Goal: Transaction & Acquisition: Obtain resource

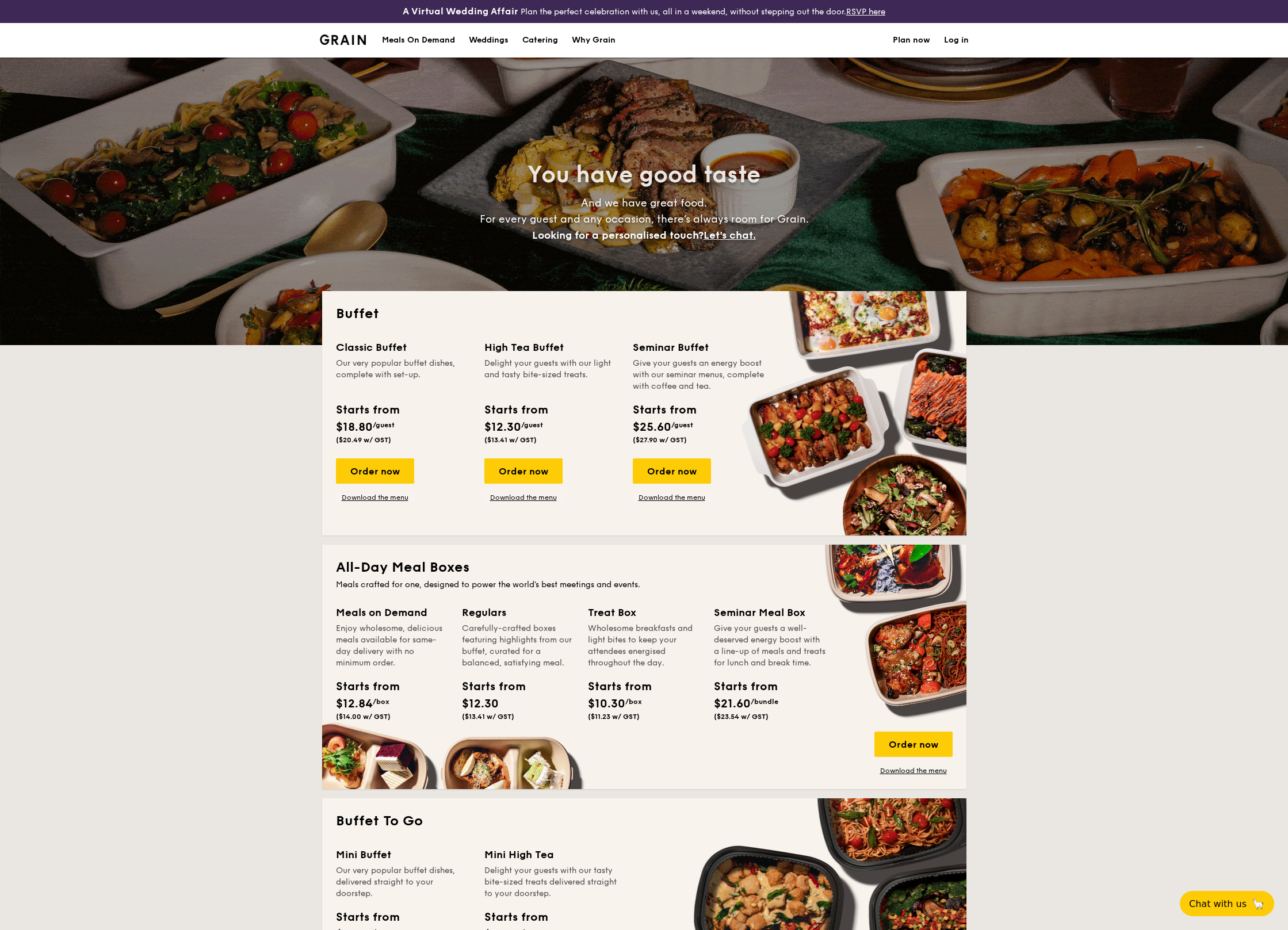
select select
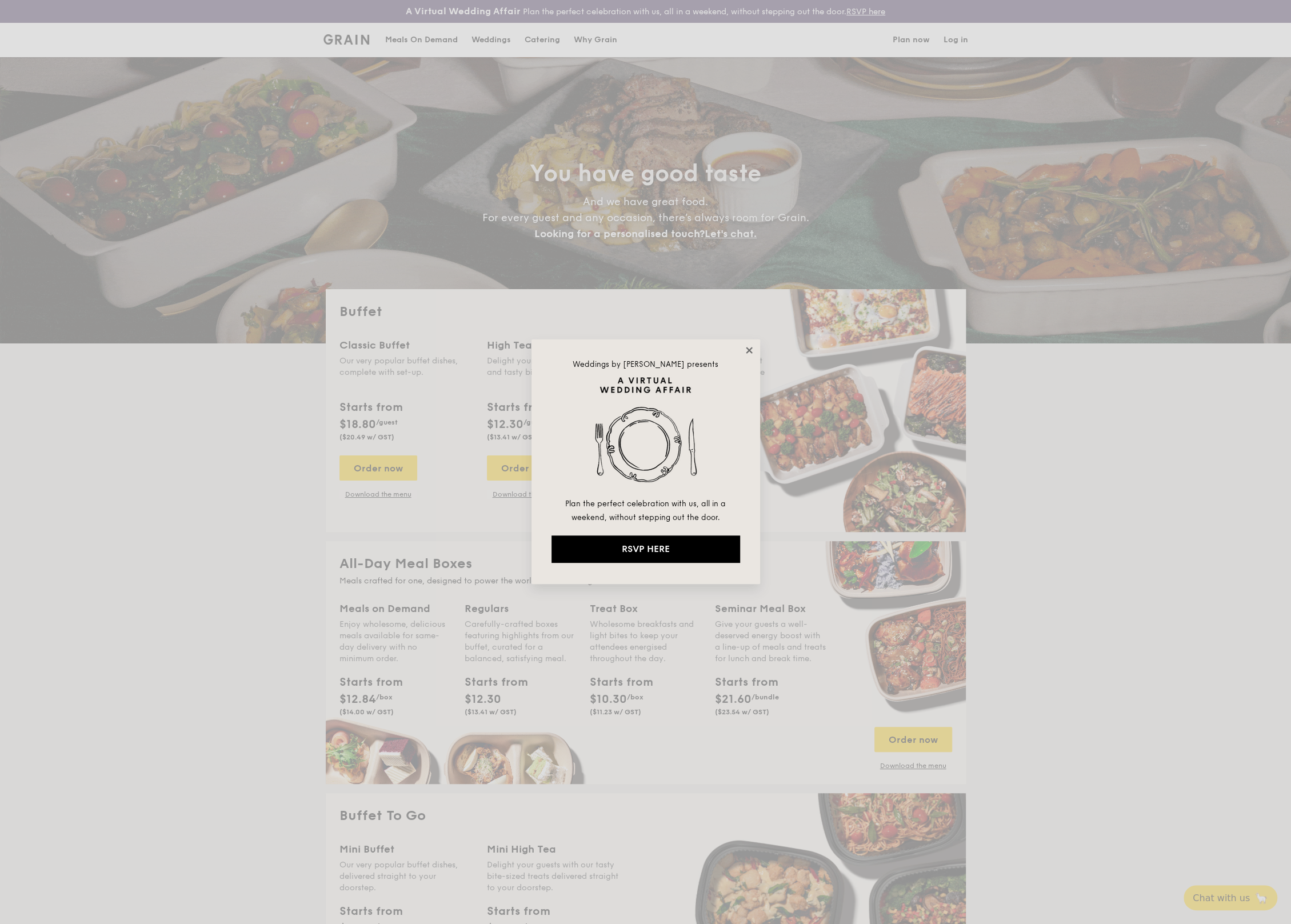
click at [747, 345] on icon at bounding box center [749, 350] width 10 height 10
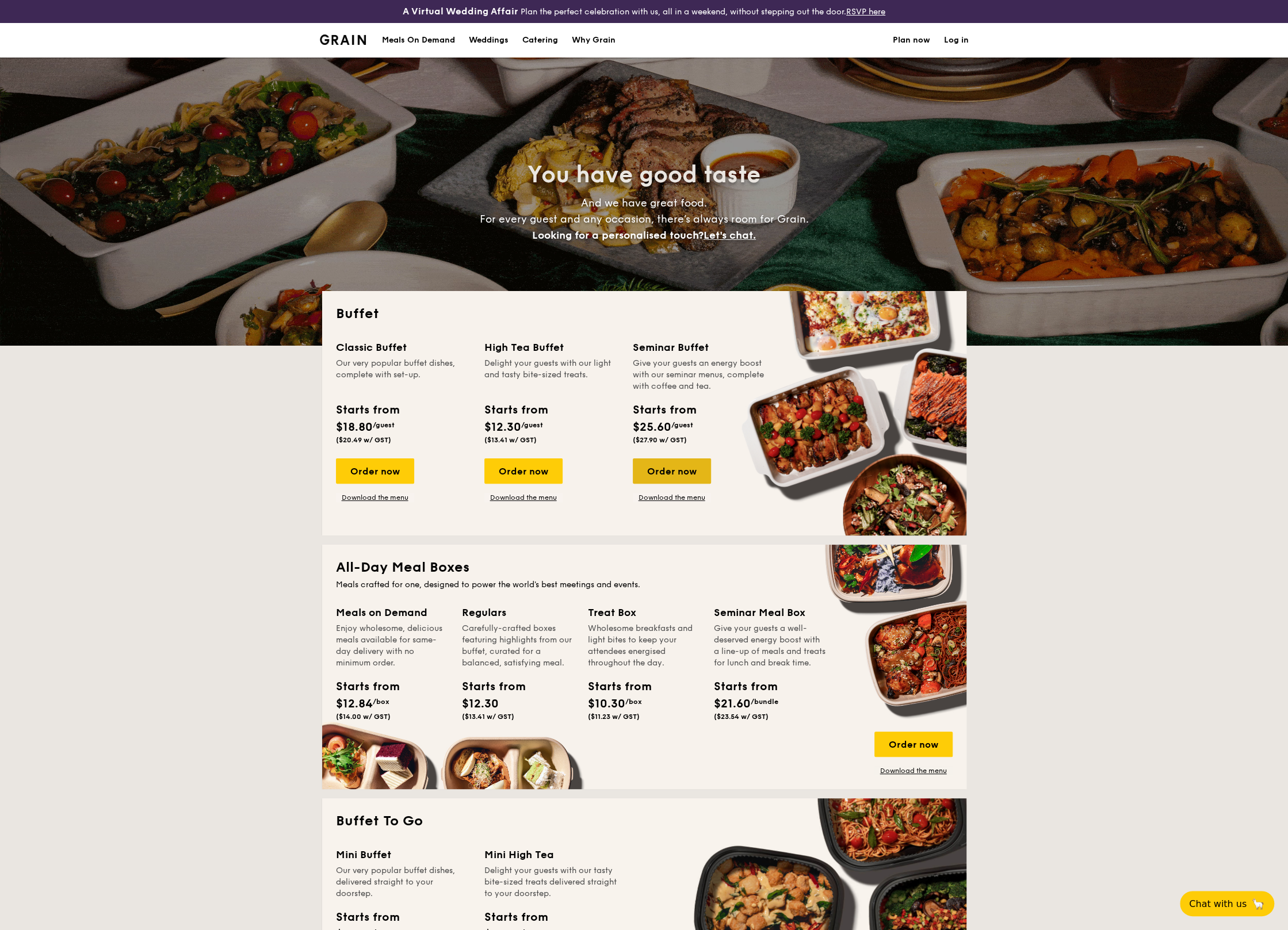
click at [678, 478] on div "Order now" at bounding box center [672, 471] width 78 height 25
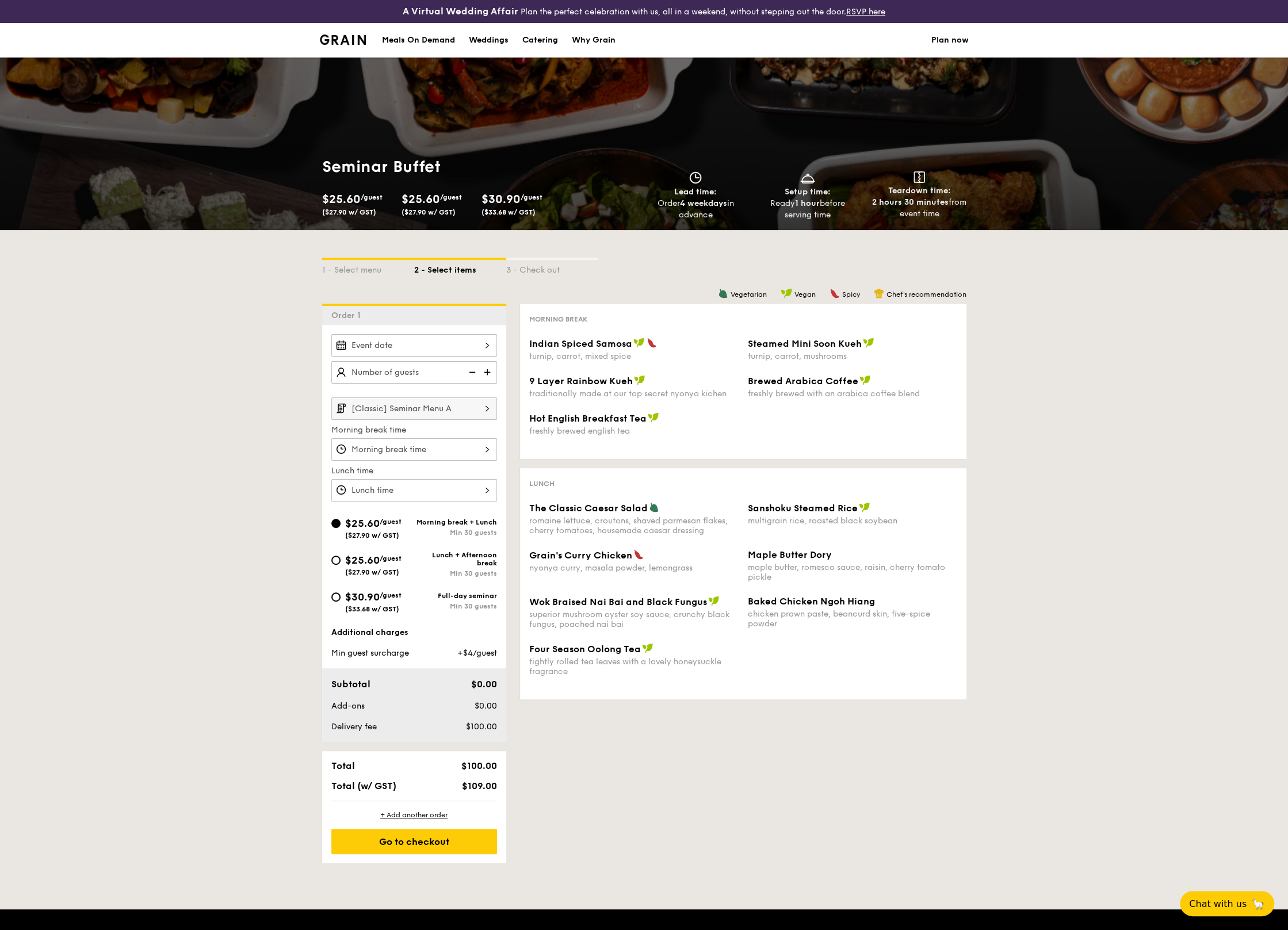
click at [459, 410] on input "[Classic] Seminar Menu A" at bounding box center [414, 408] width 166 height 23
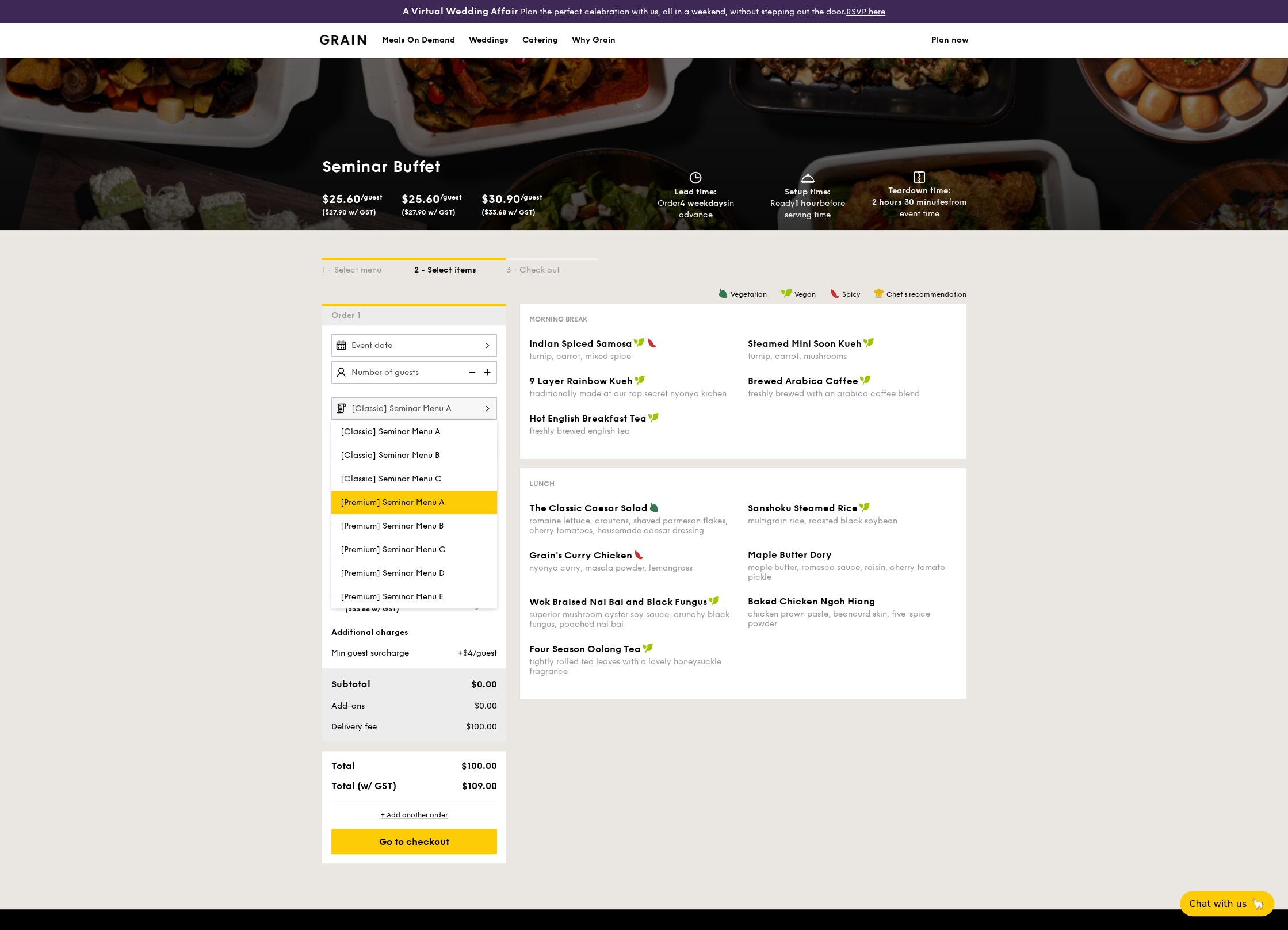
click at [460, 493] on label "[Premium] Seminar Menu A" at bounding box center [414, 502] width 166 height 24
click at [0, 0] on input "[Premium] Seminar Menu A" at bounding box center [0, 0] width 0 height 0
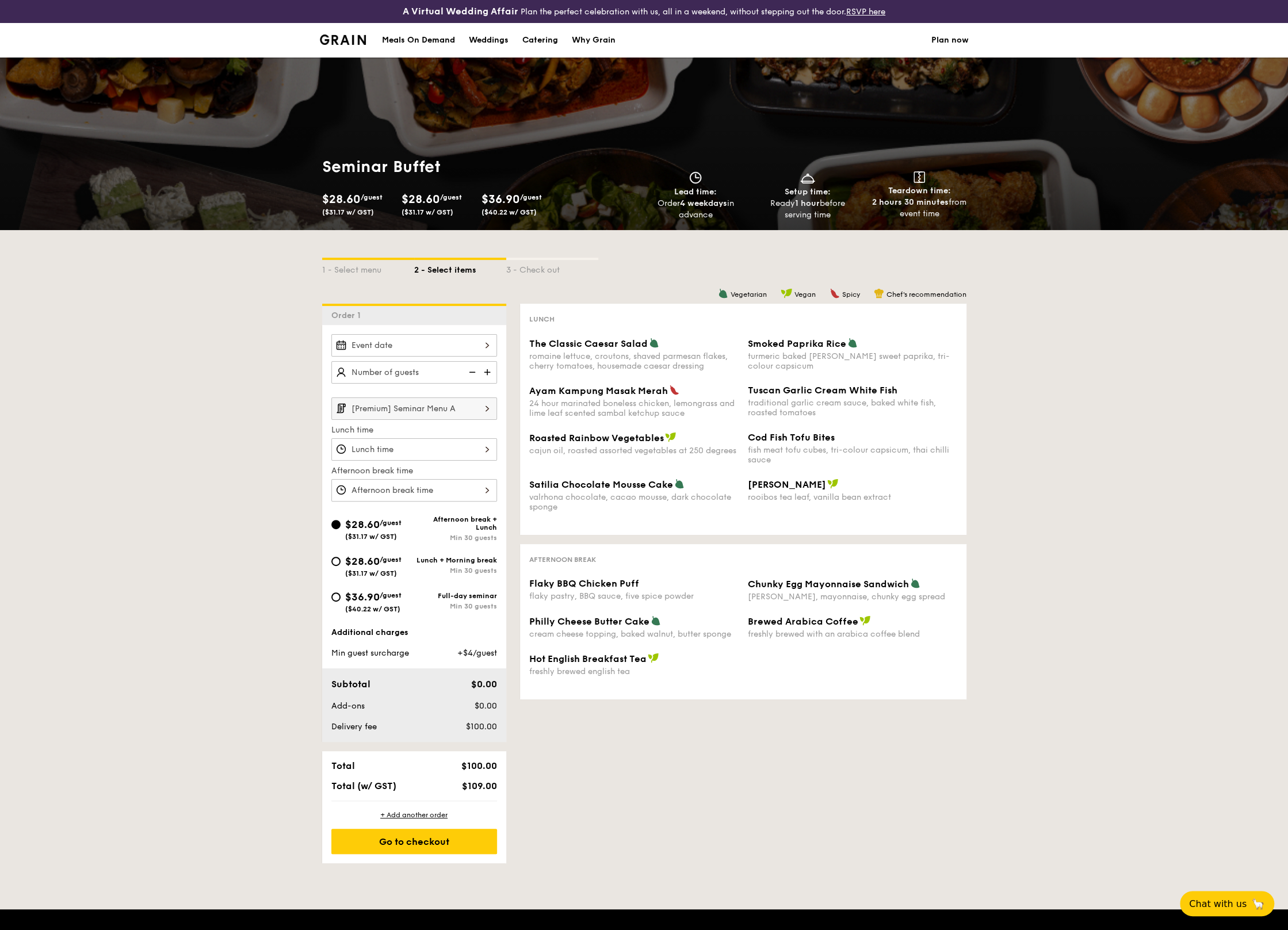
click at [462, 408] on input "[Premium] Seminar Menu A" at bounding box center [414, 408] width 166 height 23
click at [250, 439] on div "1 - Select menu 2 - Select items 3 - Check out Order 1 [Premium] Seminar Menu A…" at bounding box center [644, 547] width 1288 height 633
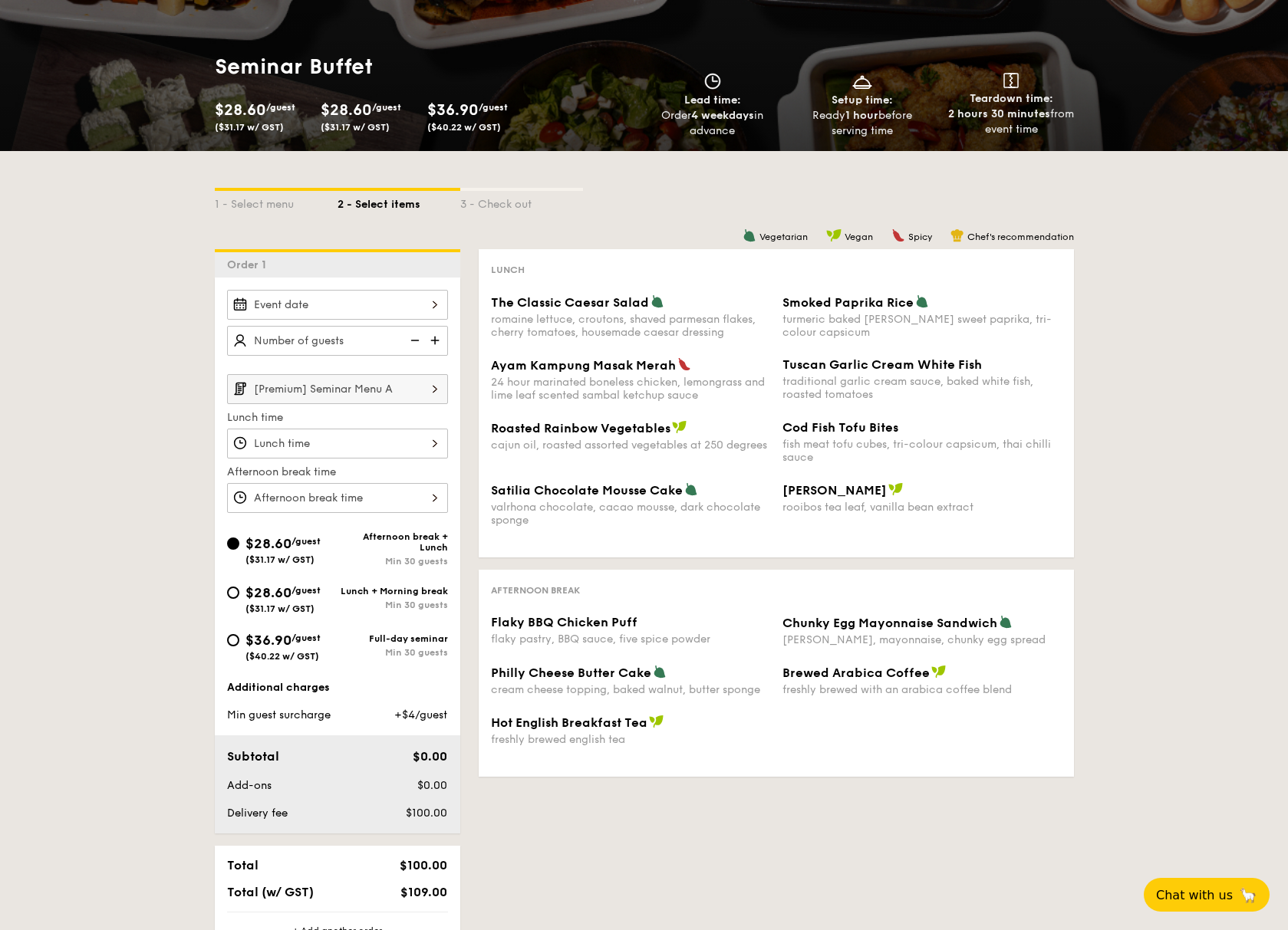
scroll to position [193, 0]
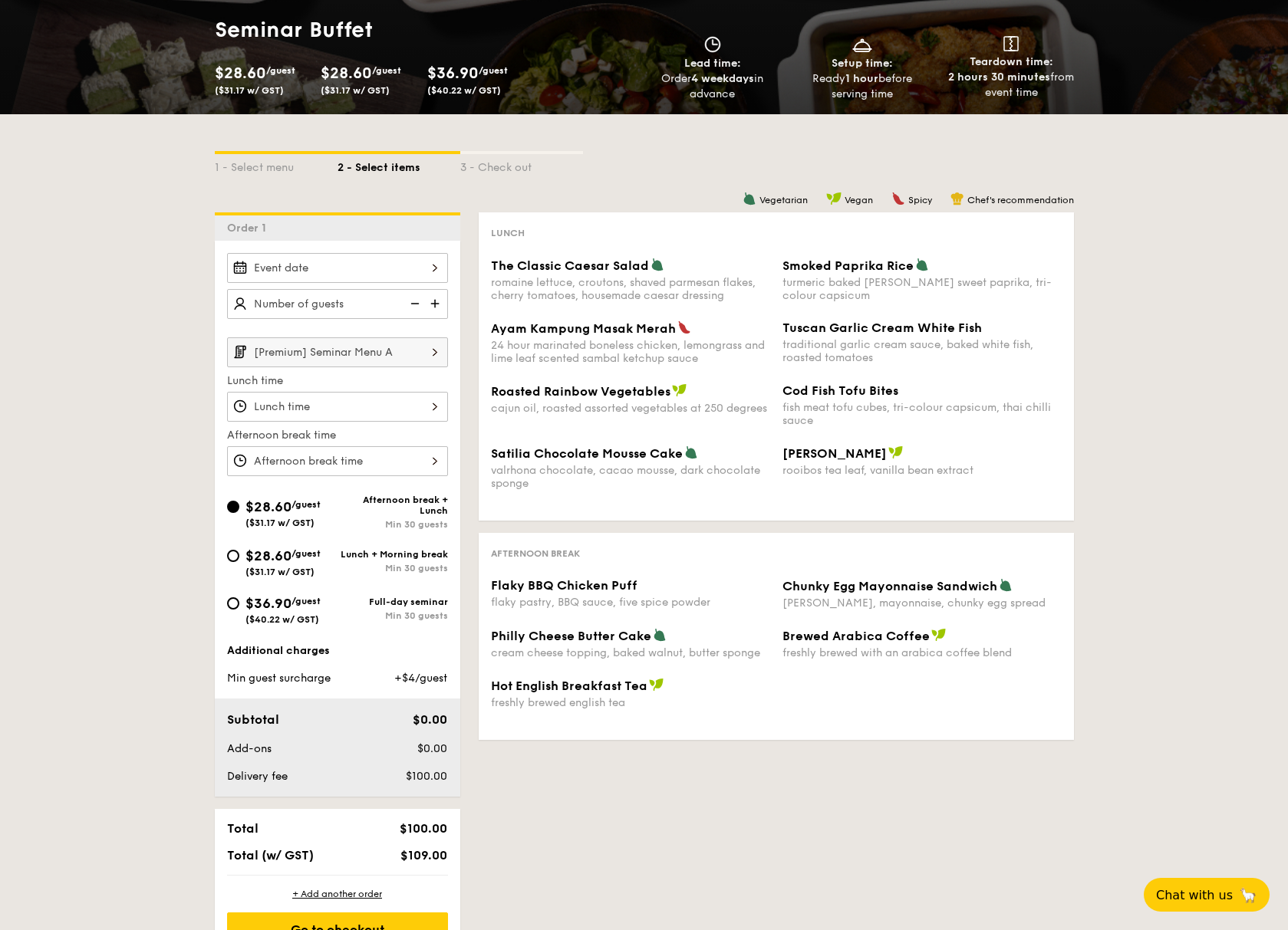
click at [389, 358] on input "[Premium] Seminar Menu A" at bounding box center [337, 352] width 221 height 30
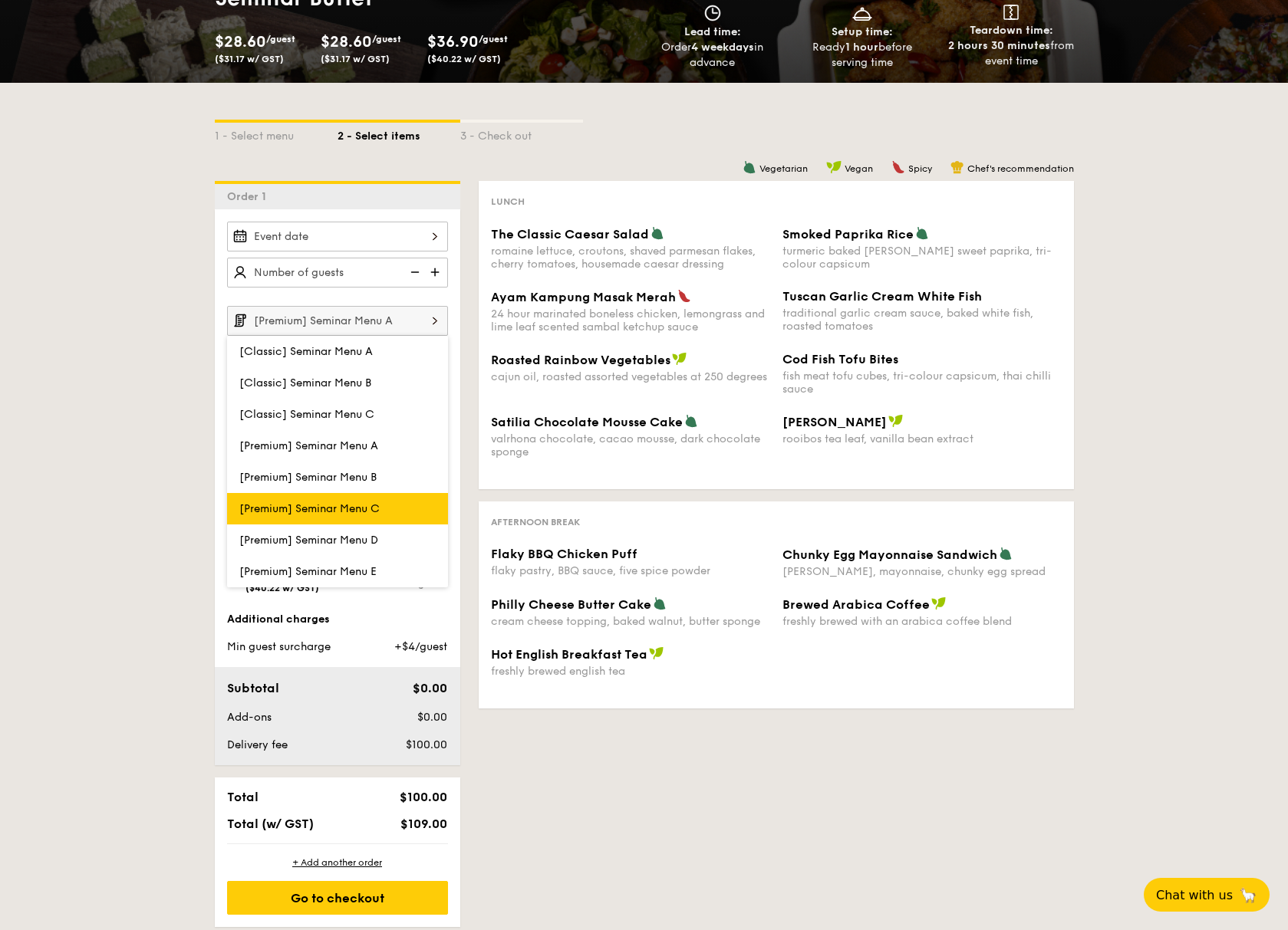
scroll to position [236, 0]
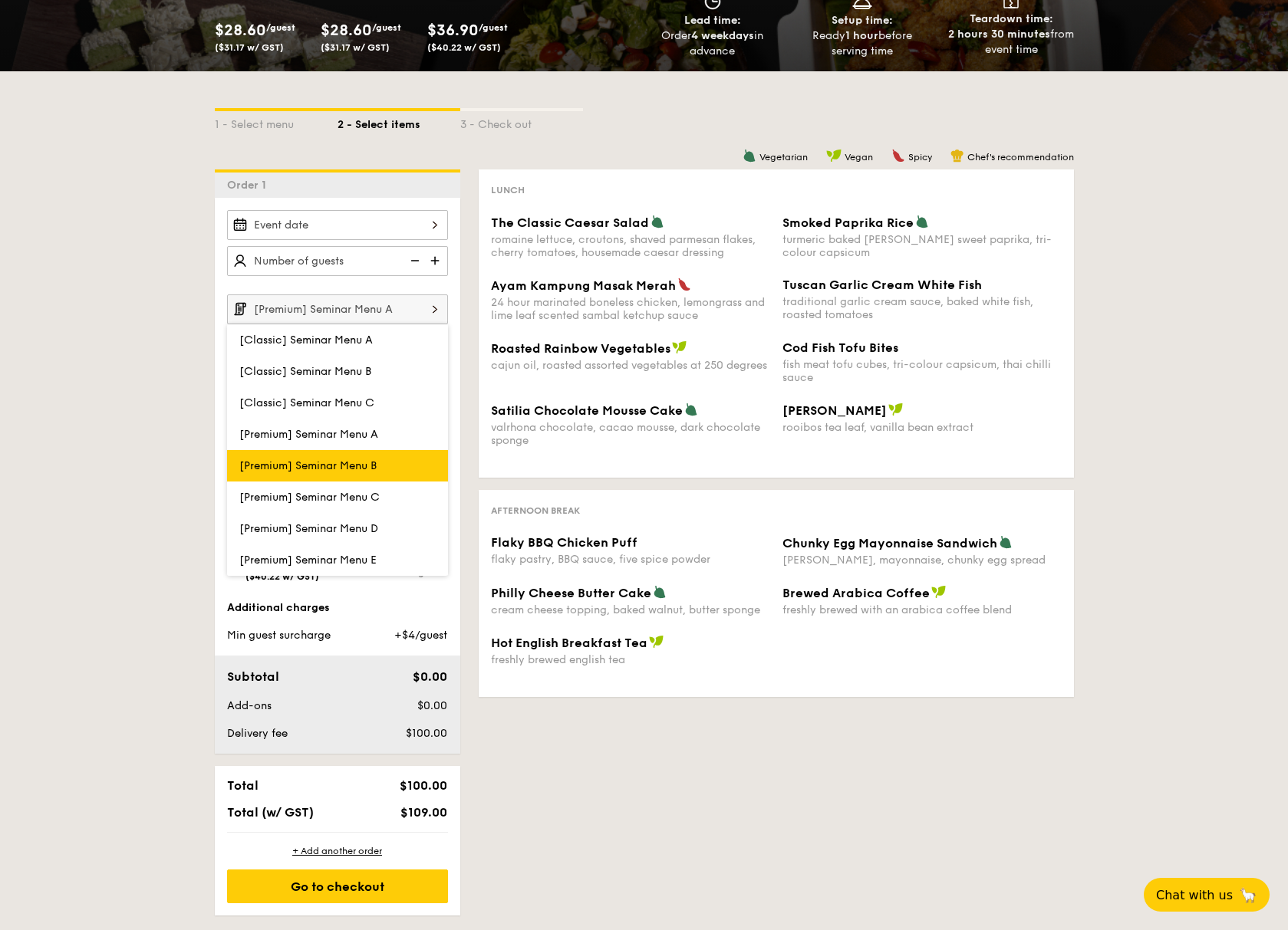
click at [403, 464] on label "[Premium] Seminar Menu B" at bounding box center [337, 466] width 221 height 32
click at [0, 0] on input "[Premium] Seminar Menu B" at bounding box center [0, 0] width 0 height 0
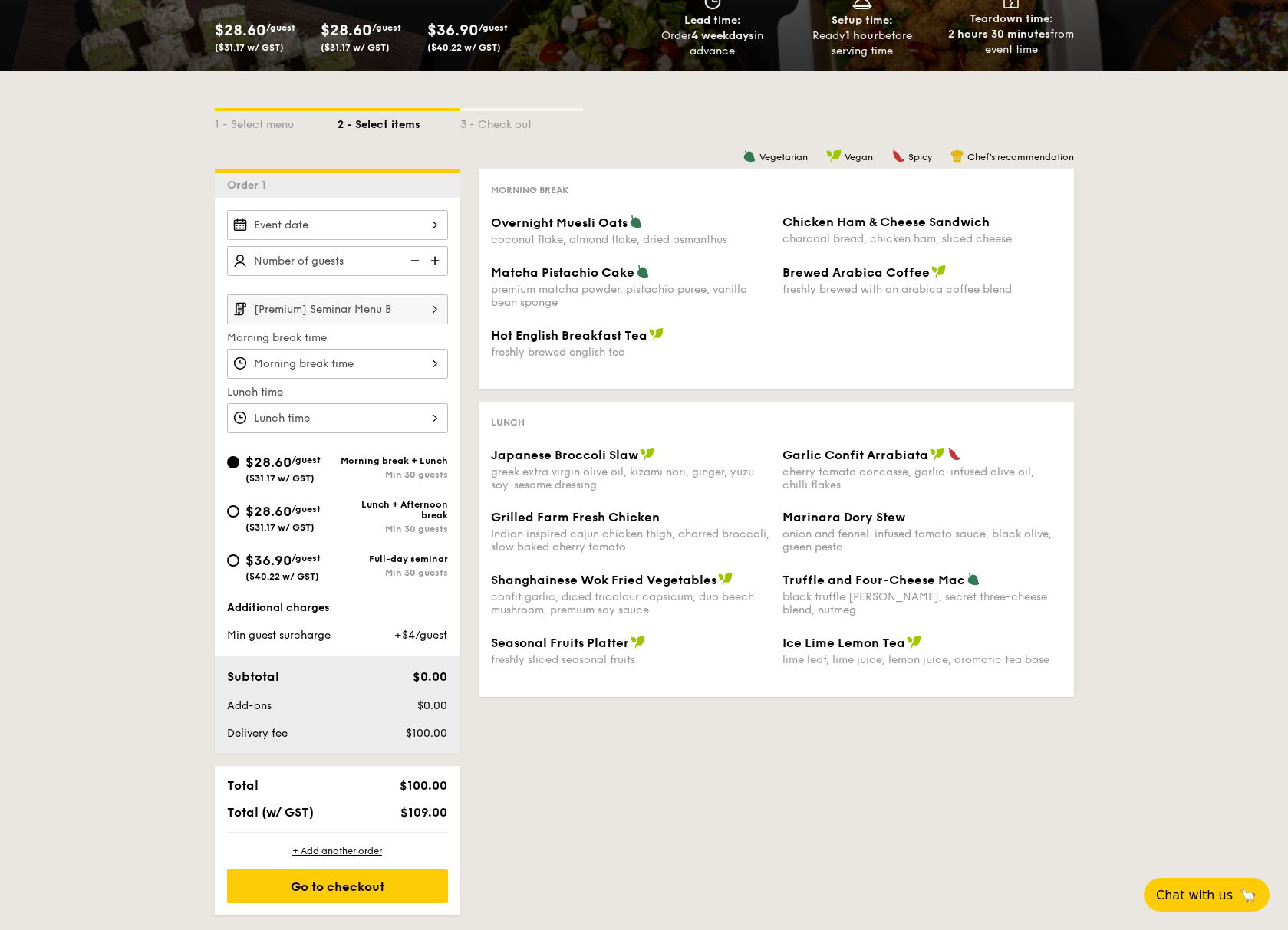
click at [425, 310] on img at bounding box center [435, 309] width 26 height 29
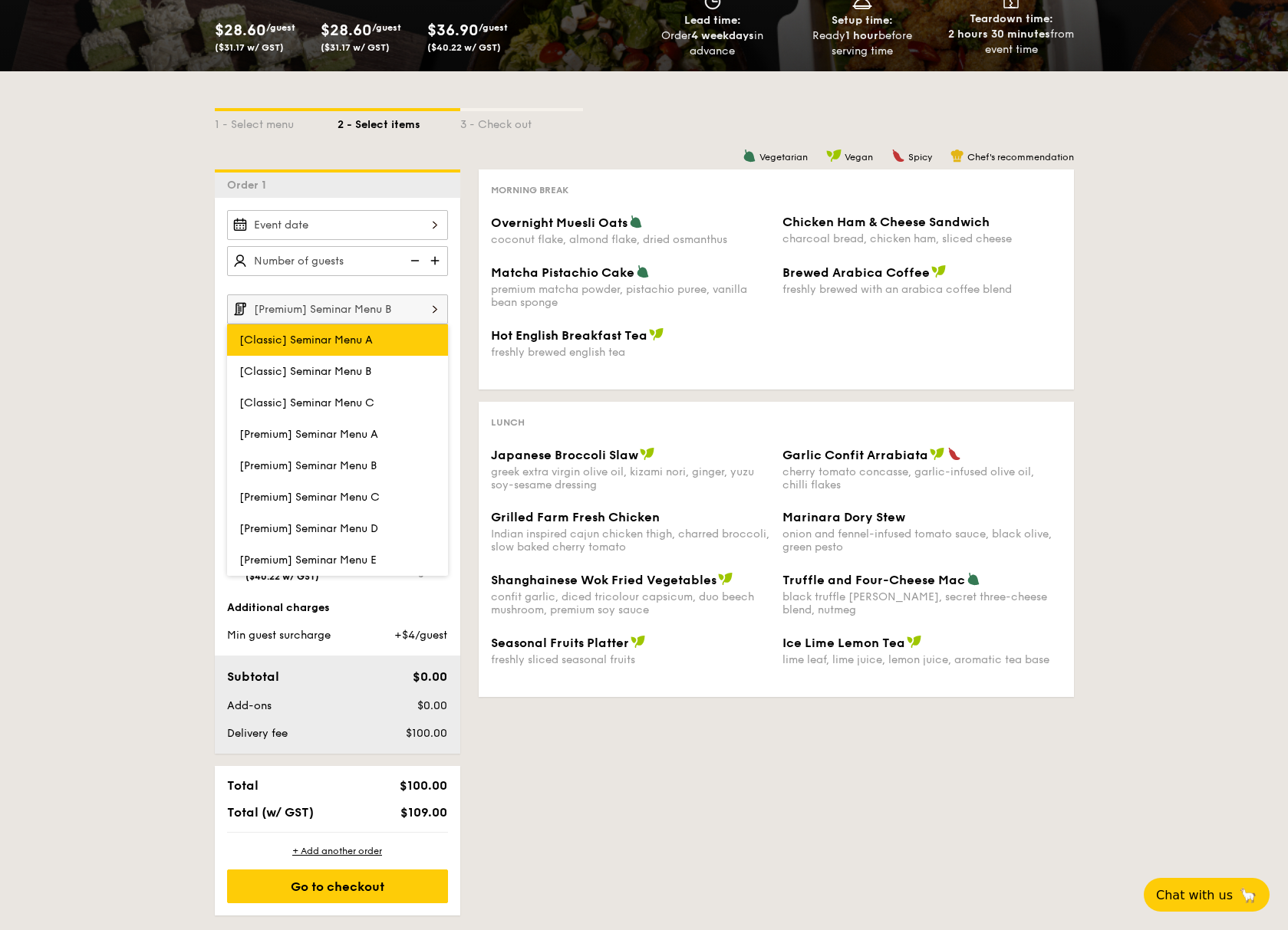
click at [393, 340] on label "[Classic] Seminar Menu A" at bounding box center [337, 339] width 221 height 32
click at [0, 0] on input "[Classic] Seminar Menu A" at bounding box center [0, 0] width 0 height 0
type input "[Classic] Seminar Menu A"
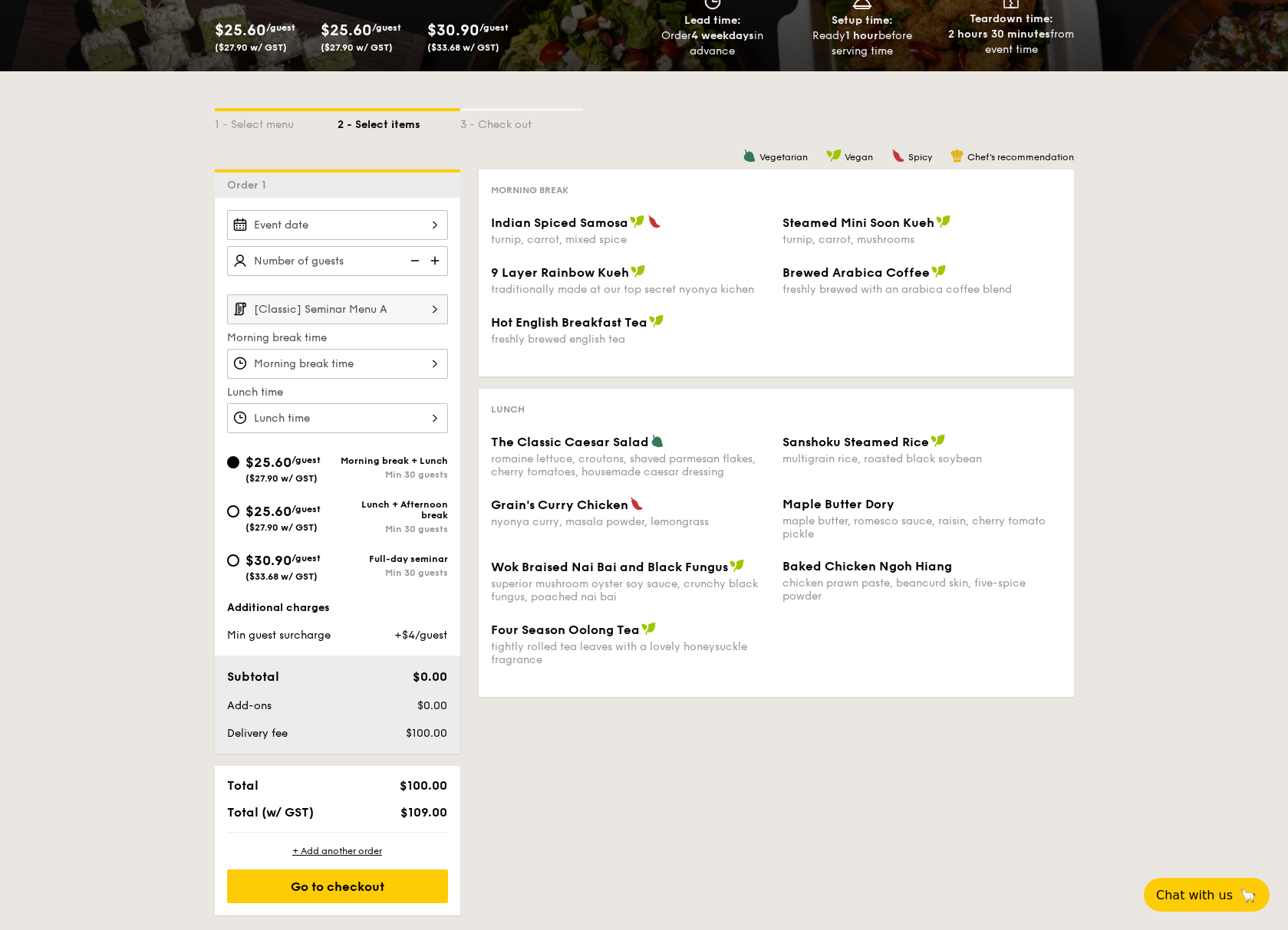
click at [295, 511] on span "/guest" at bounding box center [306, 510] width 29 height 11
click at [239, 511] on input "$25.60 /guest ($27.90 w/ GST) Lunch + Afternoon break Min 30 guests" at bounding box center [232, 510] width 12 height 12
radio input "true"
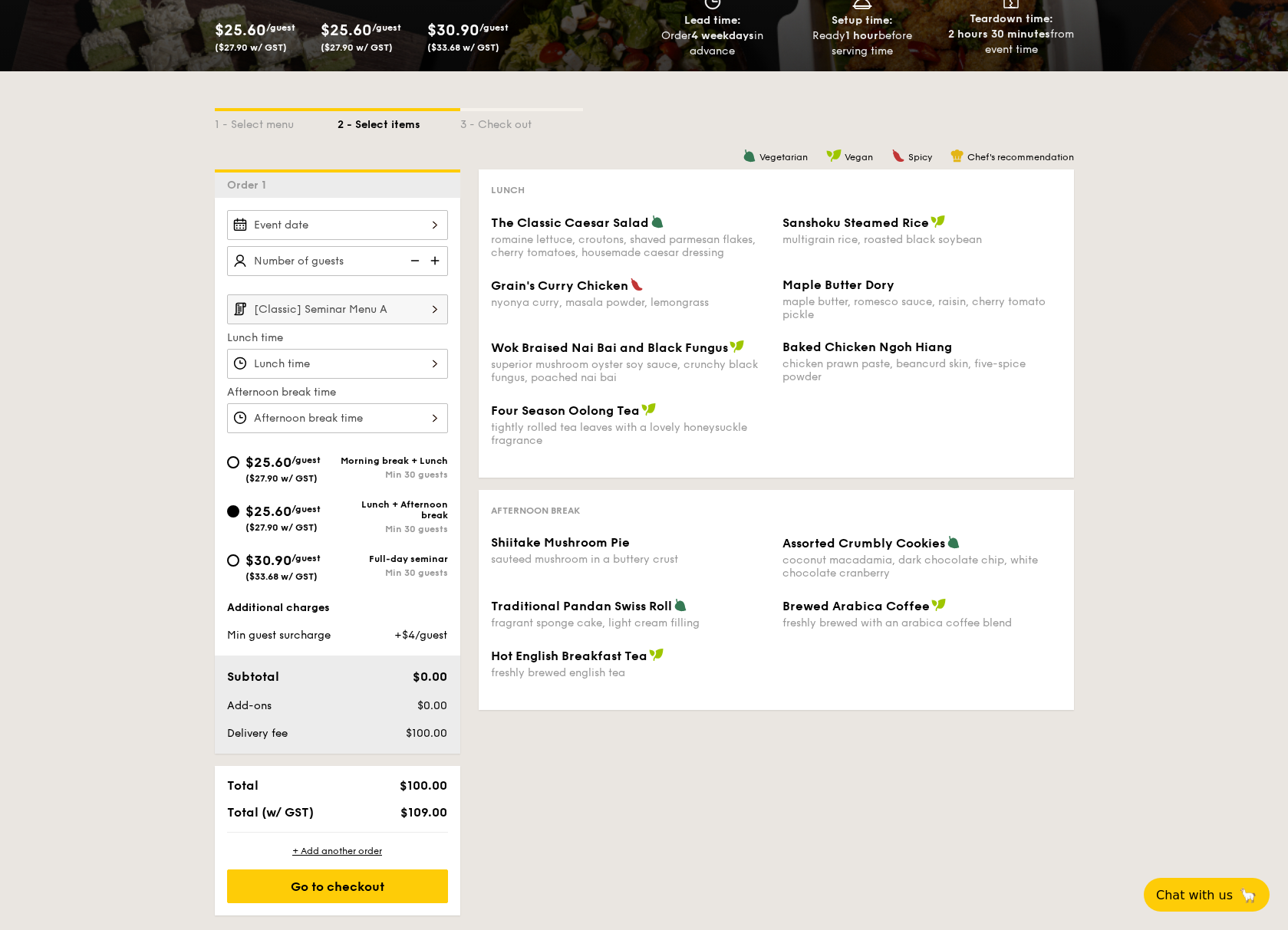
click at [394, 309] on input "[Classic] Seminar Menu A" at bounding box center [337, 309] width 221 height 30
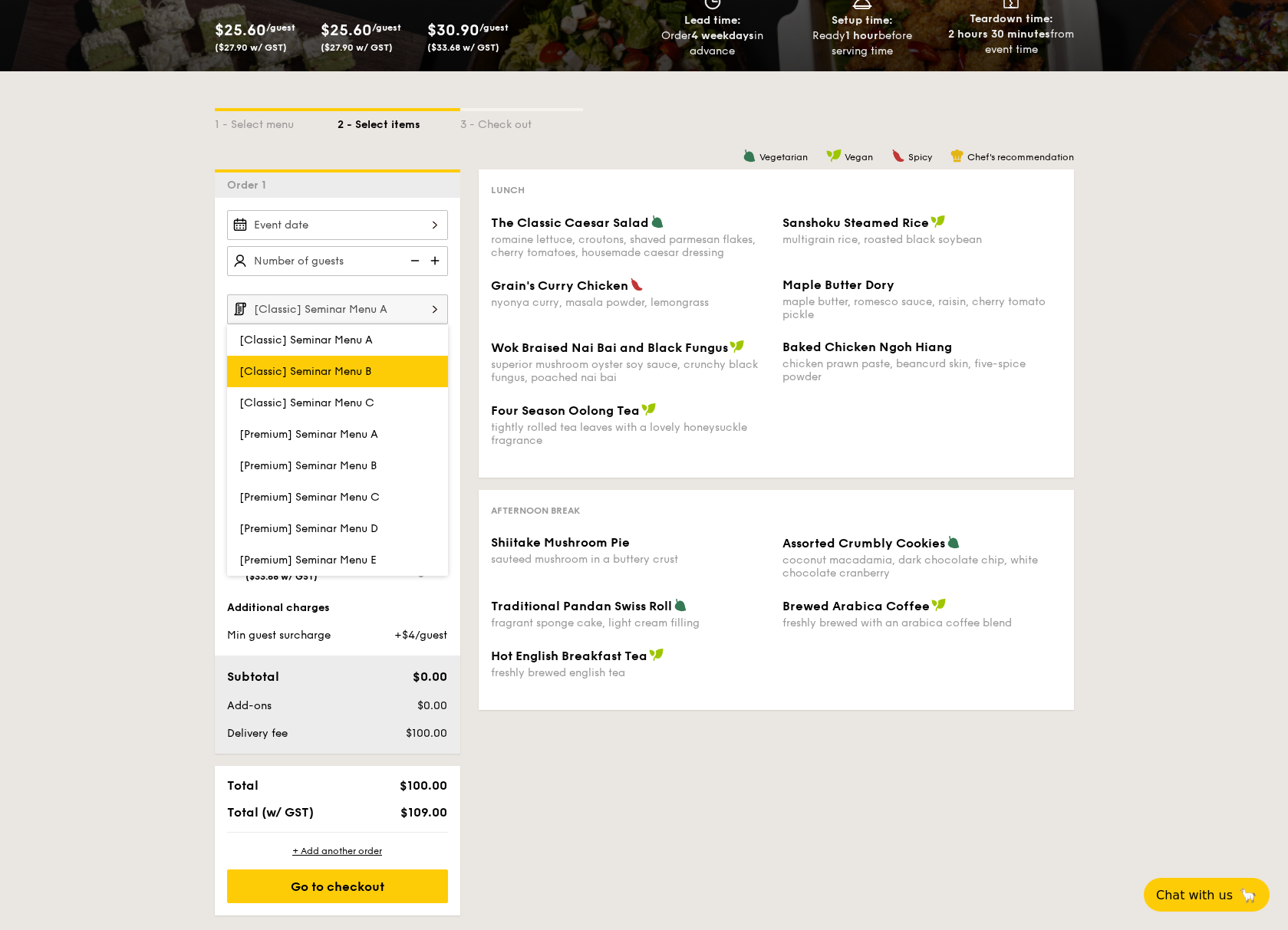
click at [378, 366] on label "[Classic] Seminar Menu B" at bounding box center [337, 371] width 221 height 32
click at [0, 0] on input "[Classic] Seminar Menu B" at bounding box center [0, 0] width 0 height 0
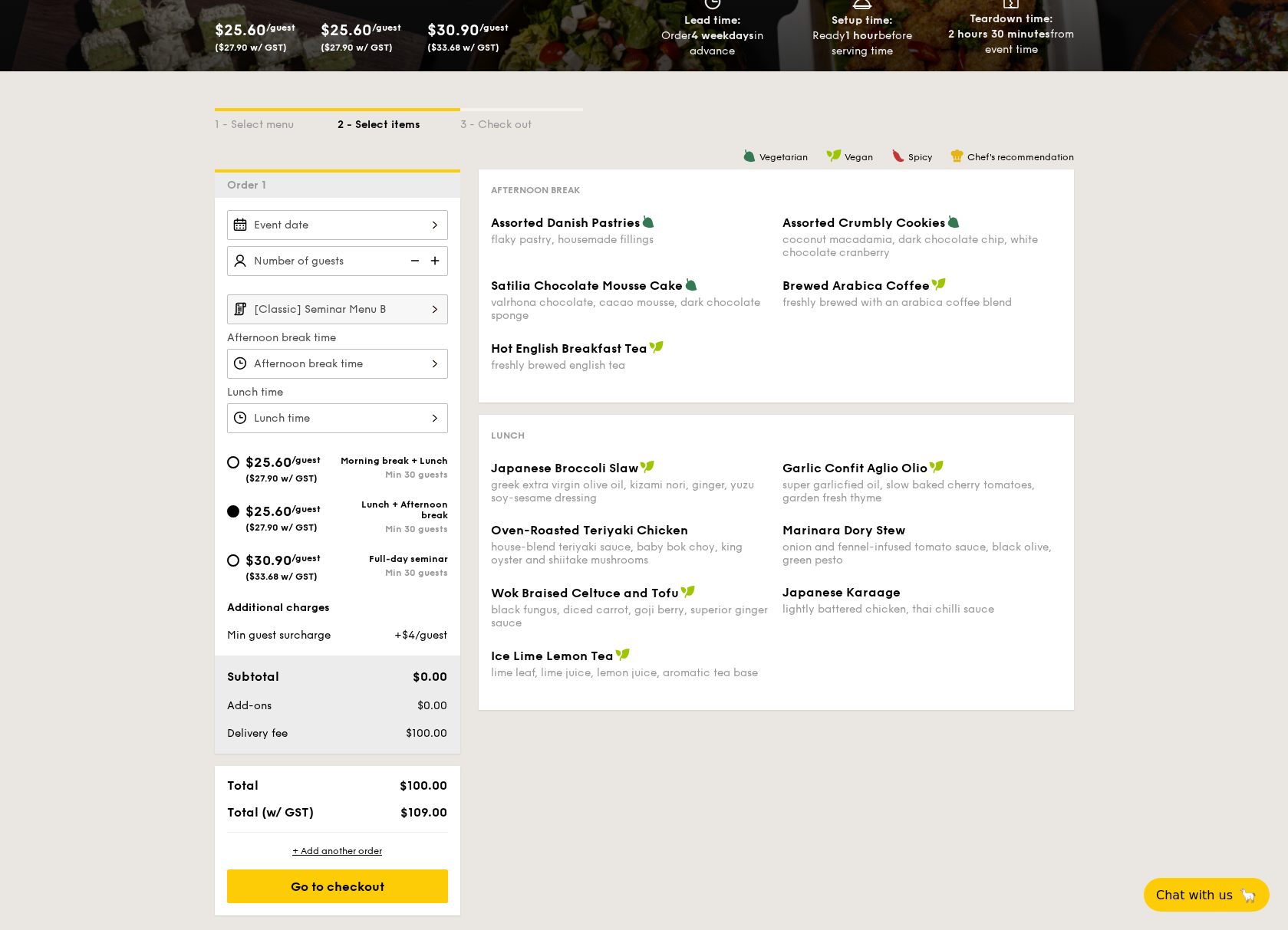
click at [428, 320] on img at bounding box center [435, 309] width 26 height 29
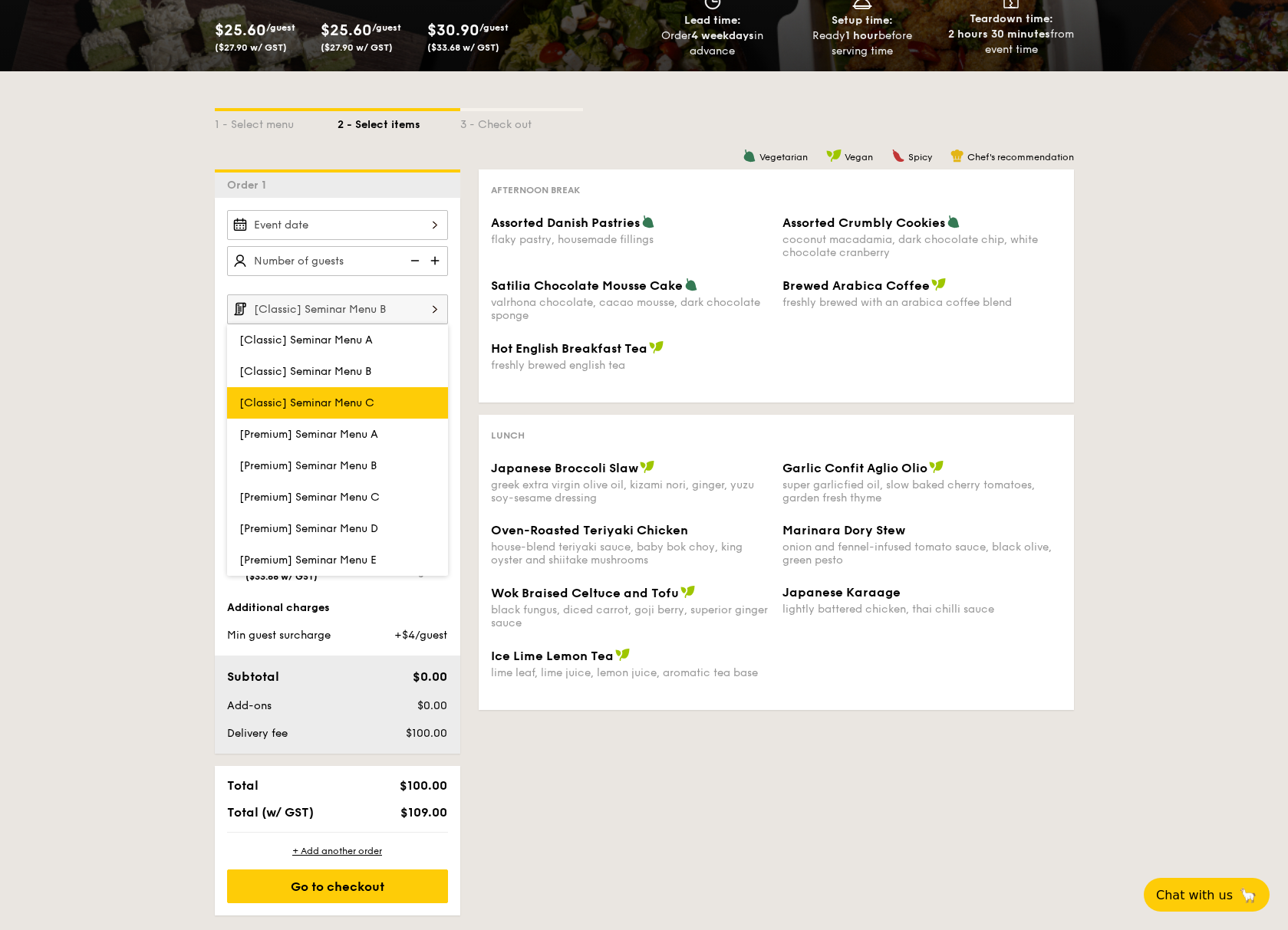
click at [378, 391] on label "[Classic] Seminar Menu C" at bounding box center [337, 403] width 221 height 32
click at [0, 0] on input "[Classic] Seminar Menu C" at bounding box center [0, 0] width 0 height 0
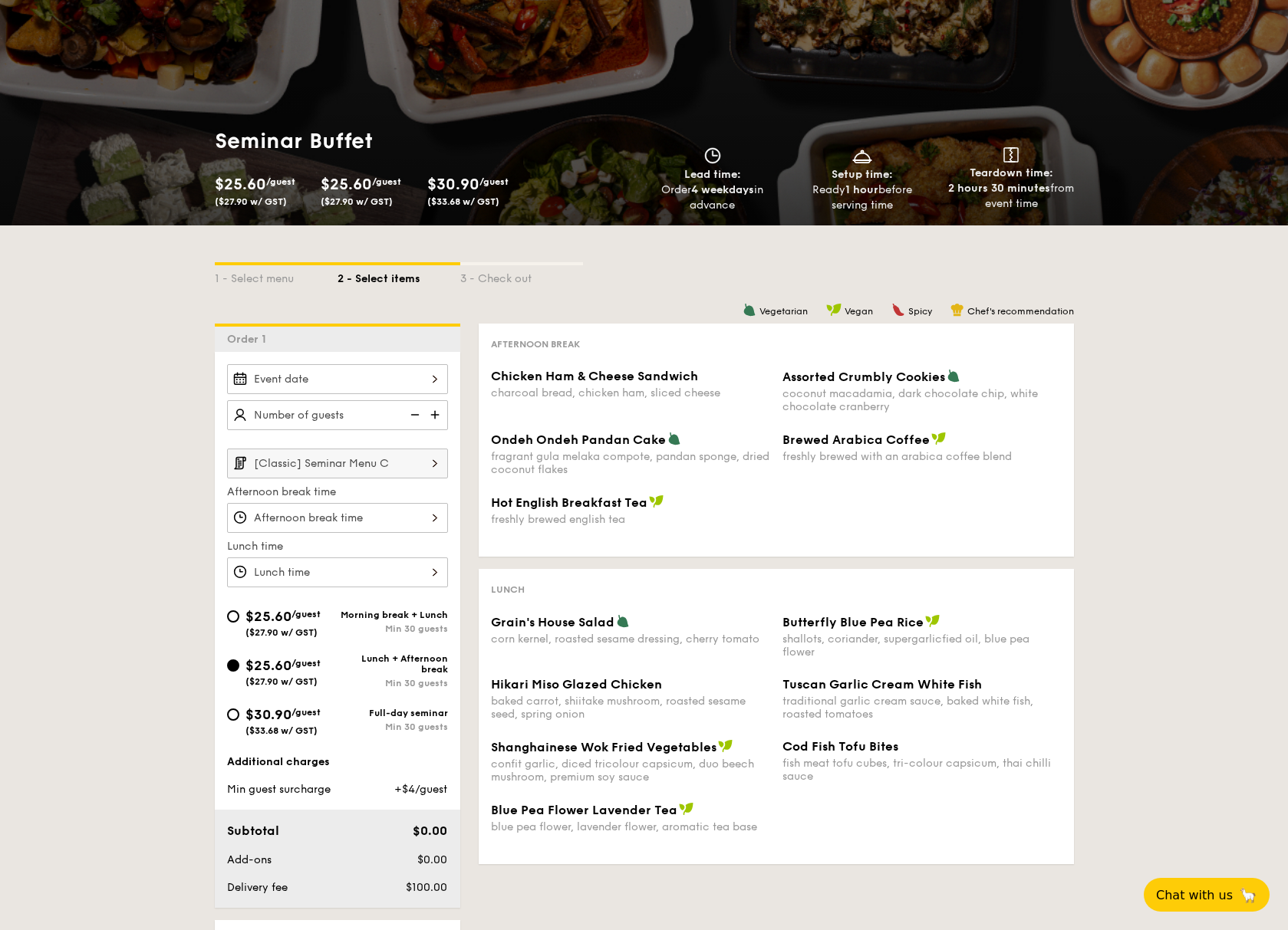
scroll to position [181, 0]
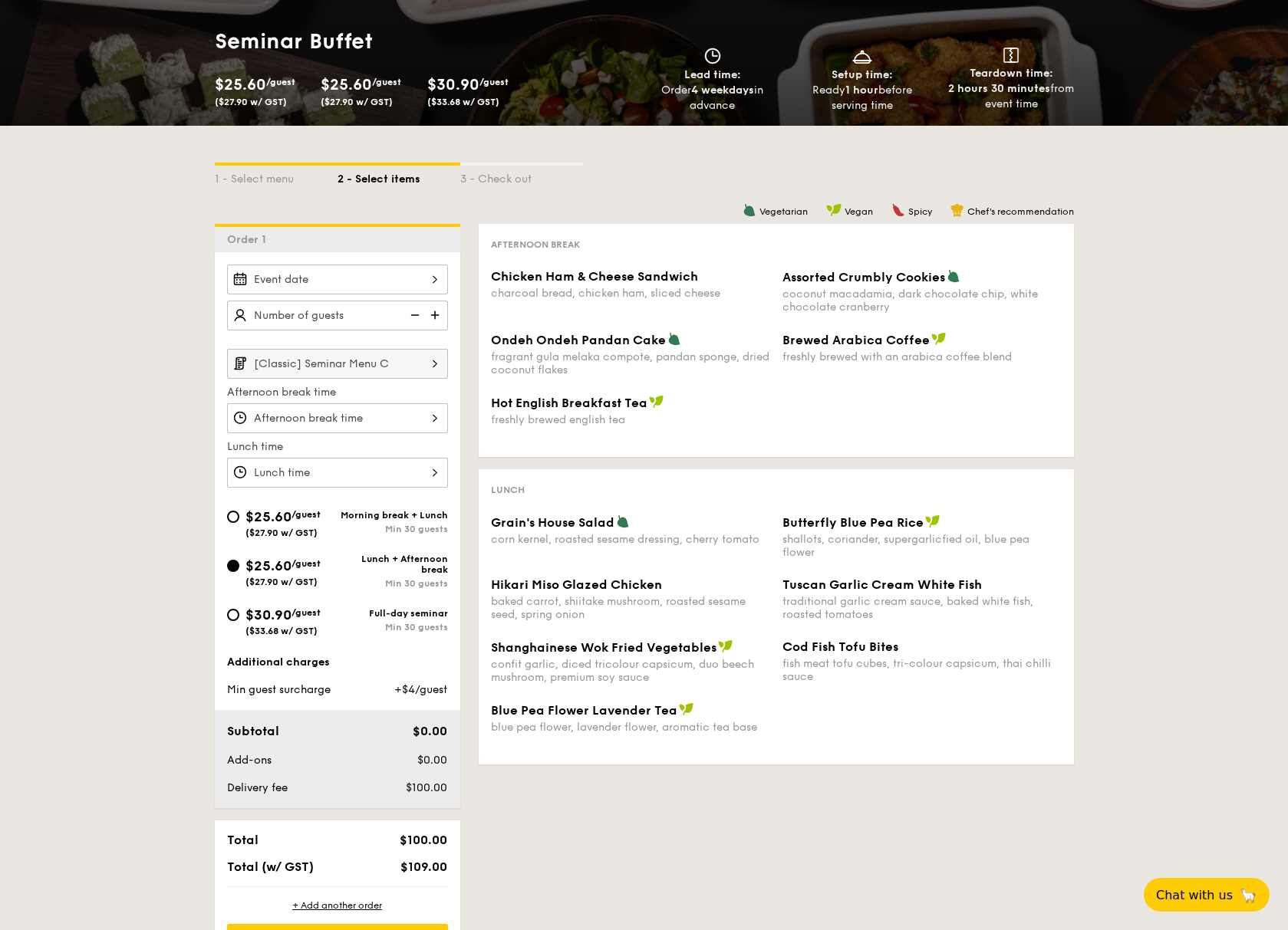
click at [355, 363] on input "[Classic] Seminar Menu C" at bounding box center [337, 363] width 221 height 30
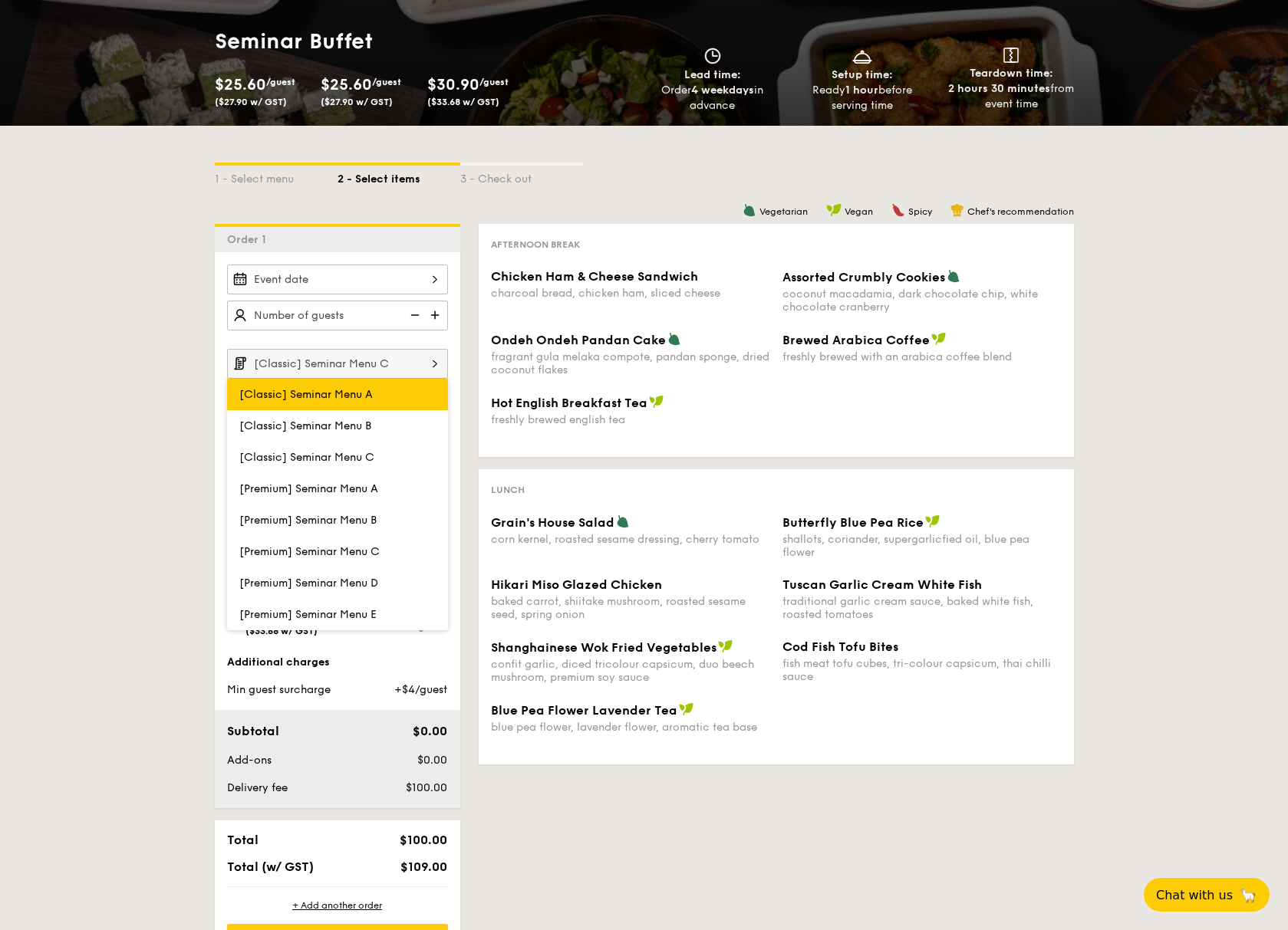
click at [349, 388] on label "[Classic] Seminar Menu A" at bounding box center [337, 394] width 221 height 32
click at [0, 0] on input "[Classic] Seminar Menu A" at bounding box center [0, 0] width 0 height 0
type input "[Classic] Seminar Menu A"
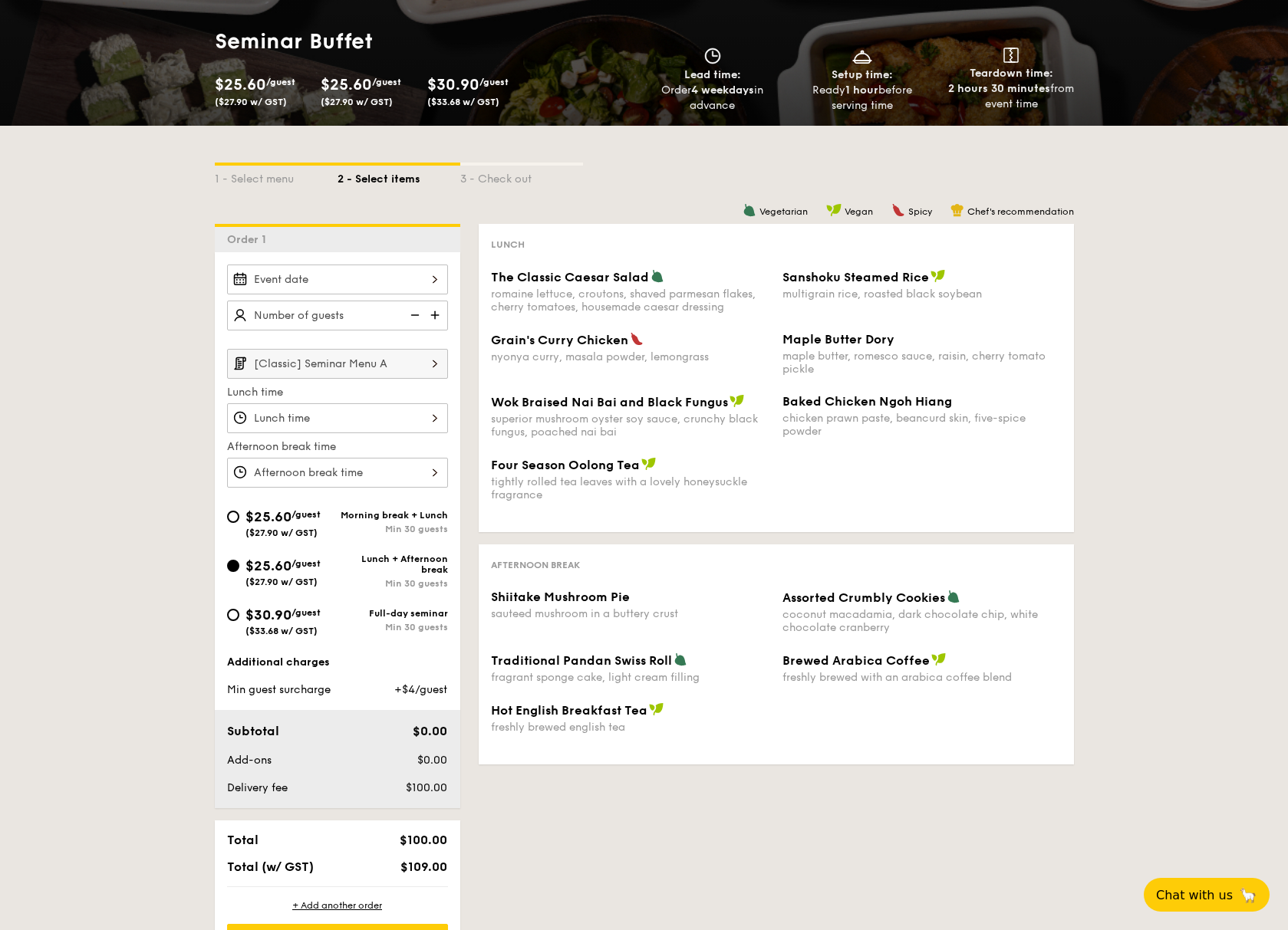
click at [733, 375] on div "Grain's [PERSON_NAME] Chicken nyonya [PERSON_NAME], masala powder, lemongrass M…" at bounding box center [776, 363] width 583 height 62
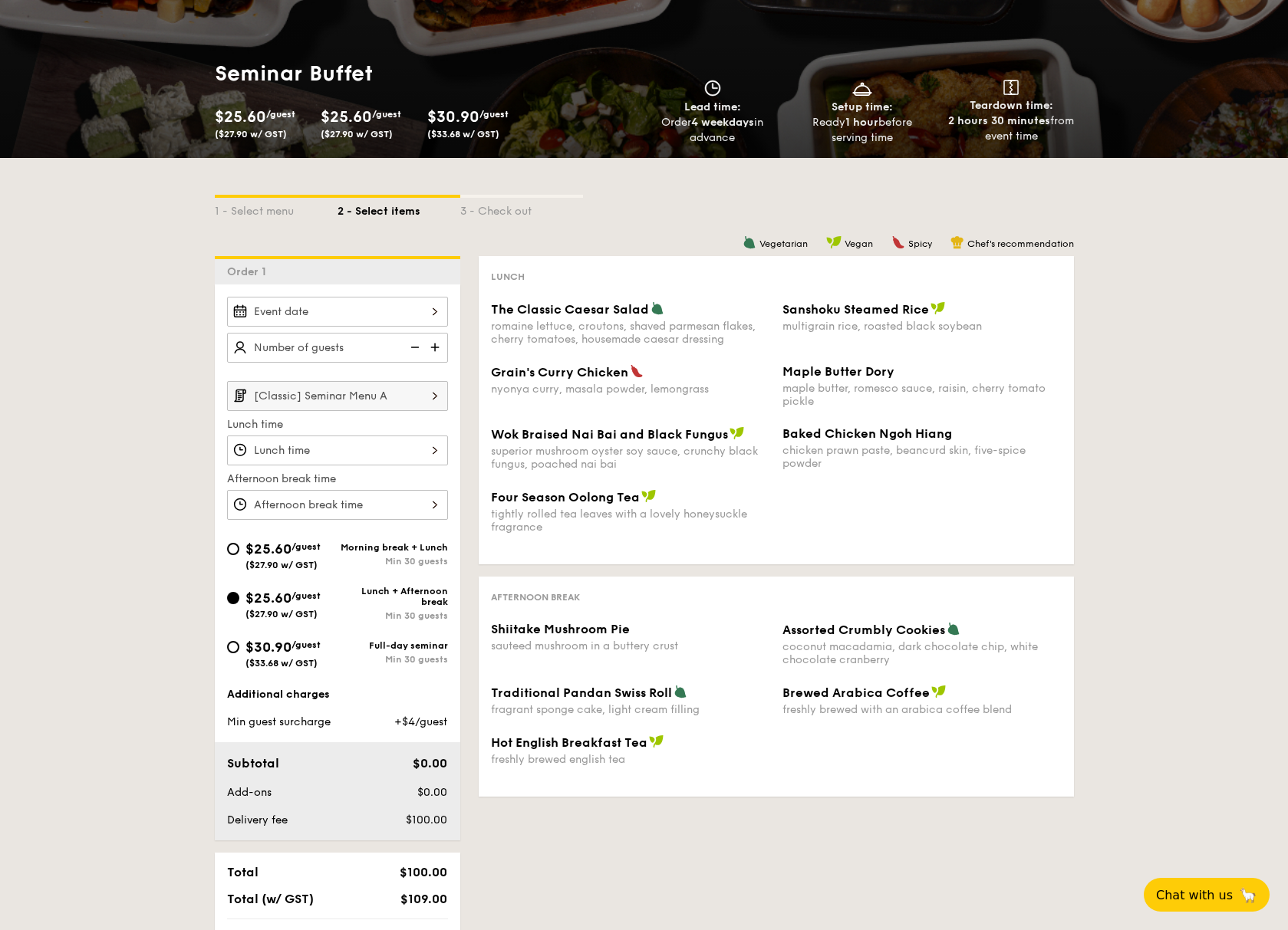
scroll to position [0, 0]
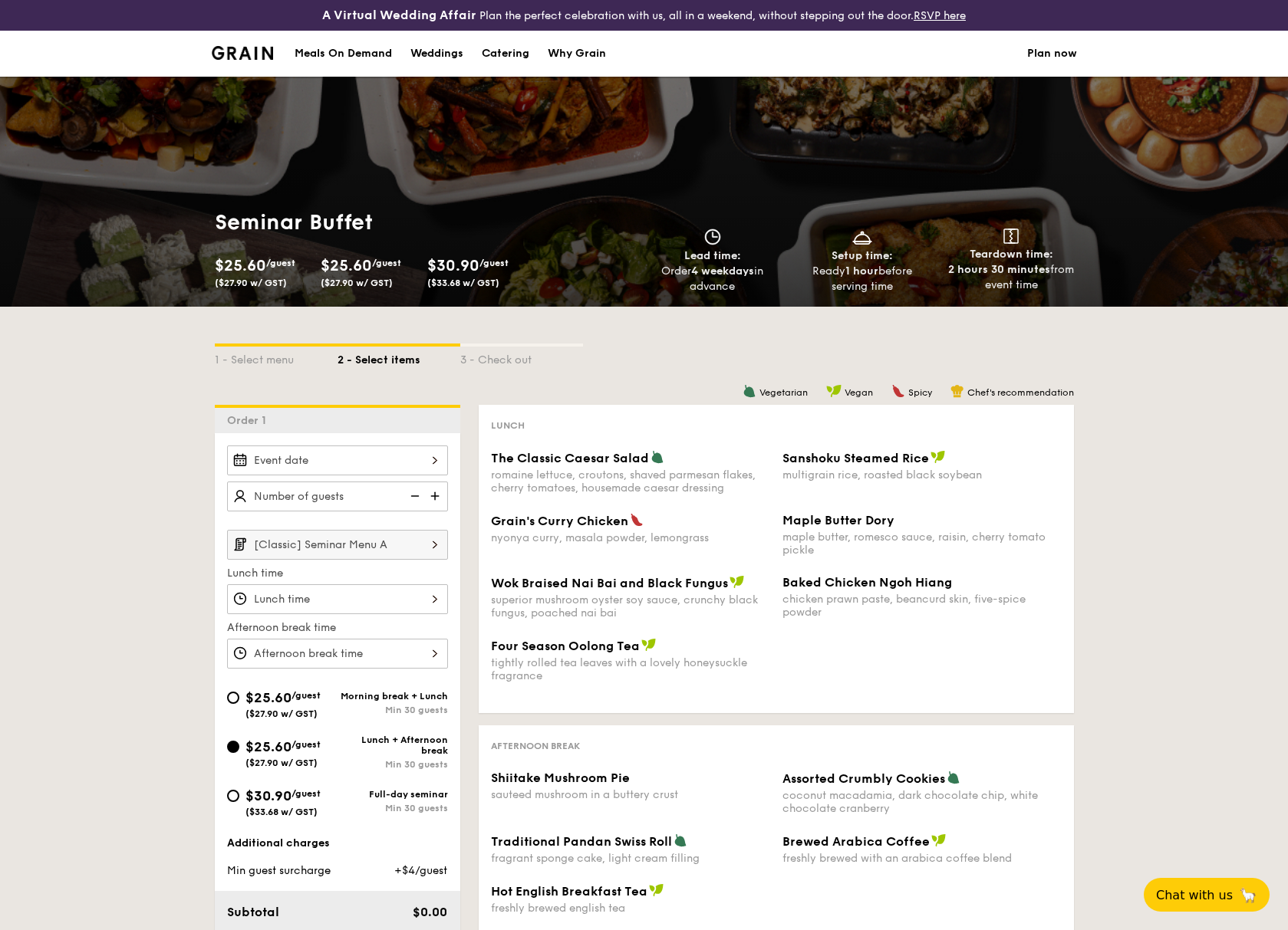
click at [259, 51] on img at bounding box center [243, 53] width 62 height 14
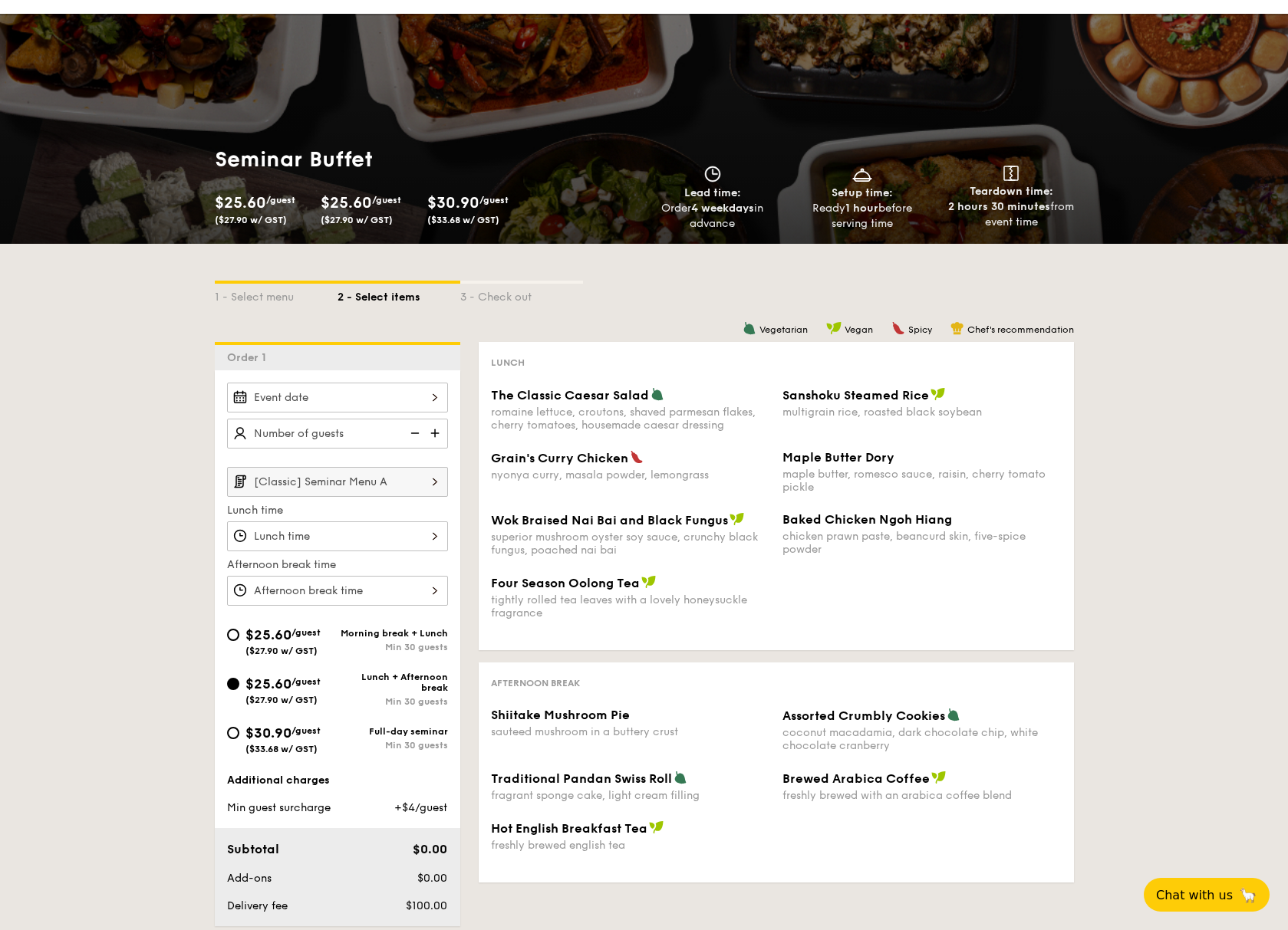
scroll to position [42, 0]
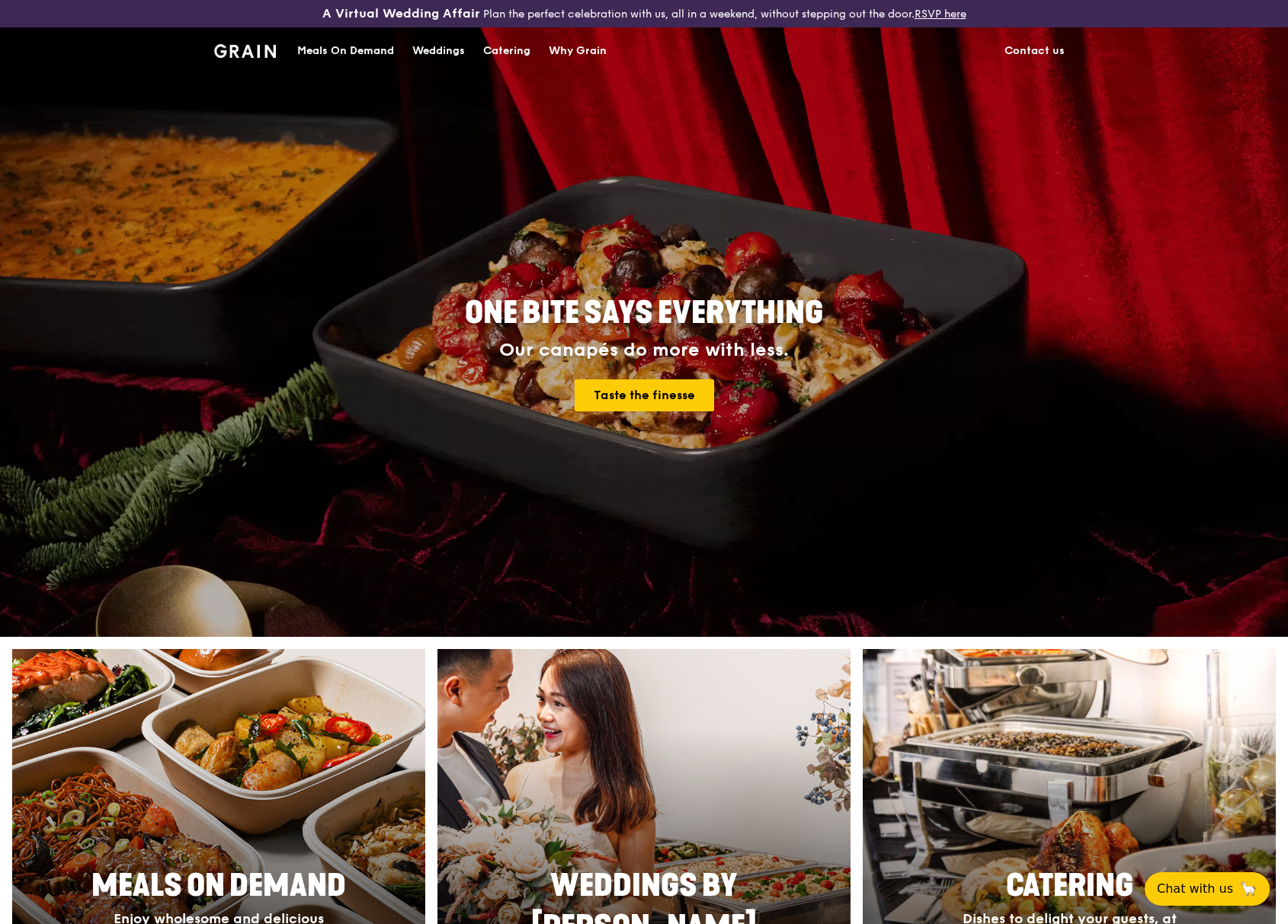
click at [497, 50] on div "Catering" at bounding box center [507, 51] width 47 height 46
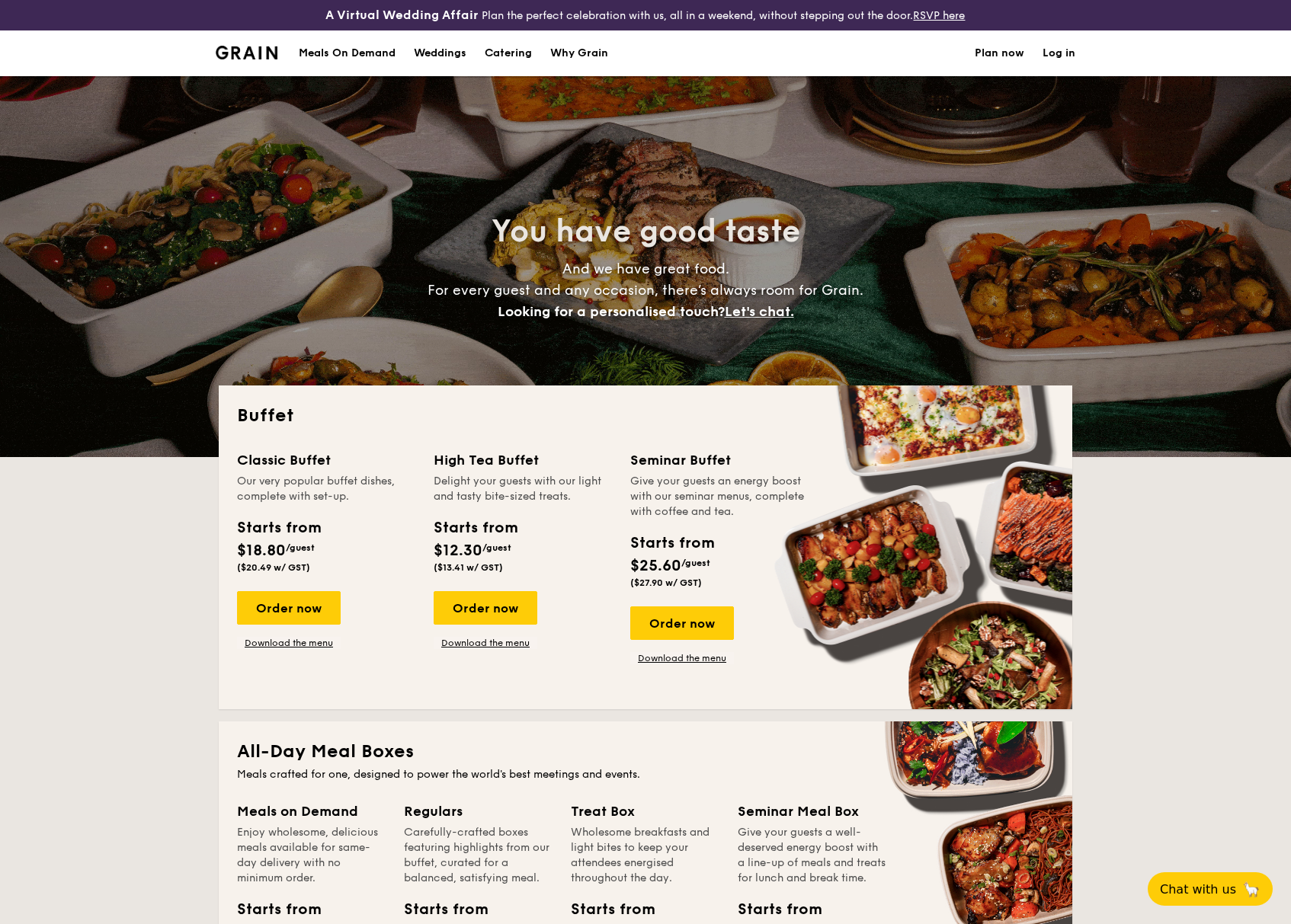
select select
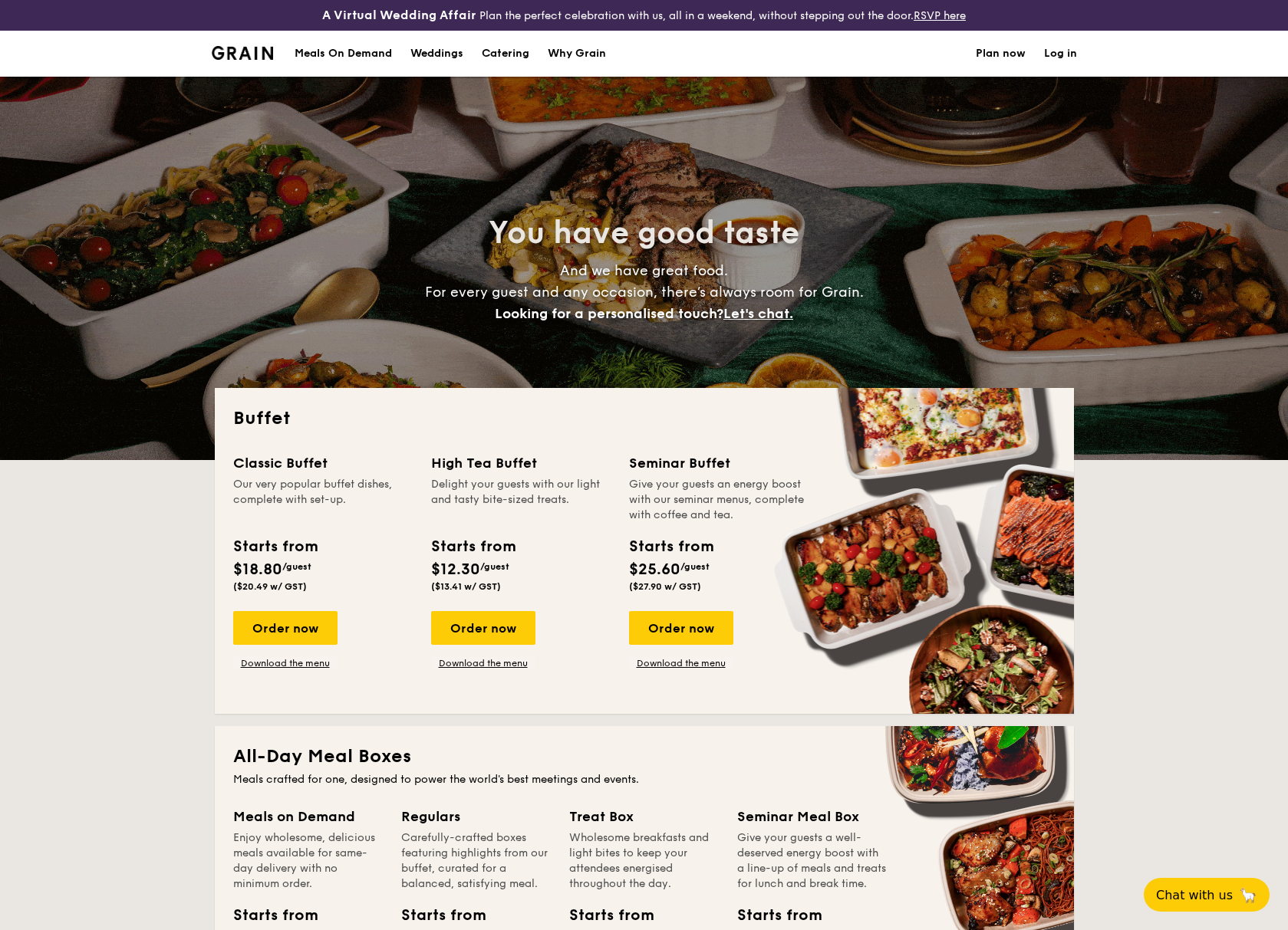
scroll to position [187, 0]
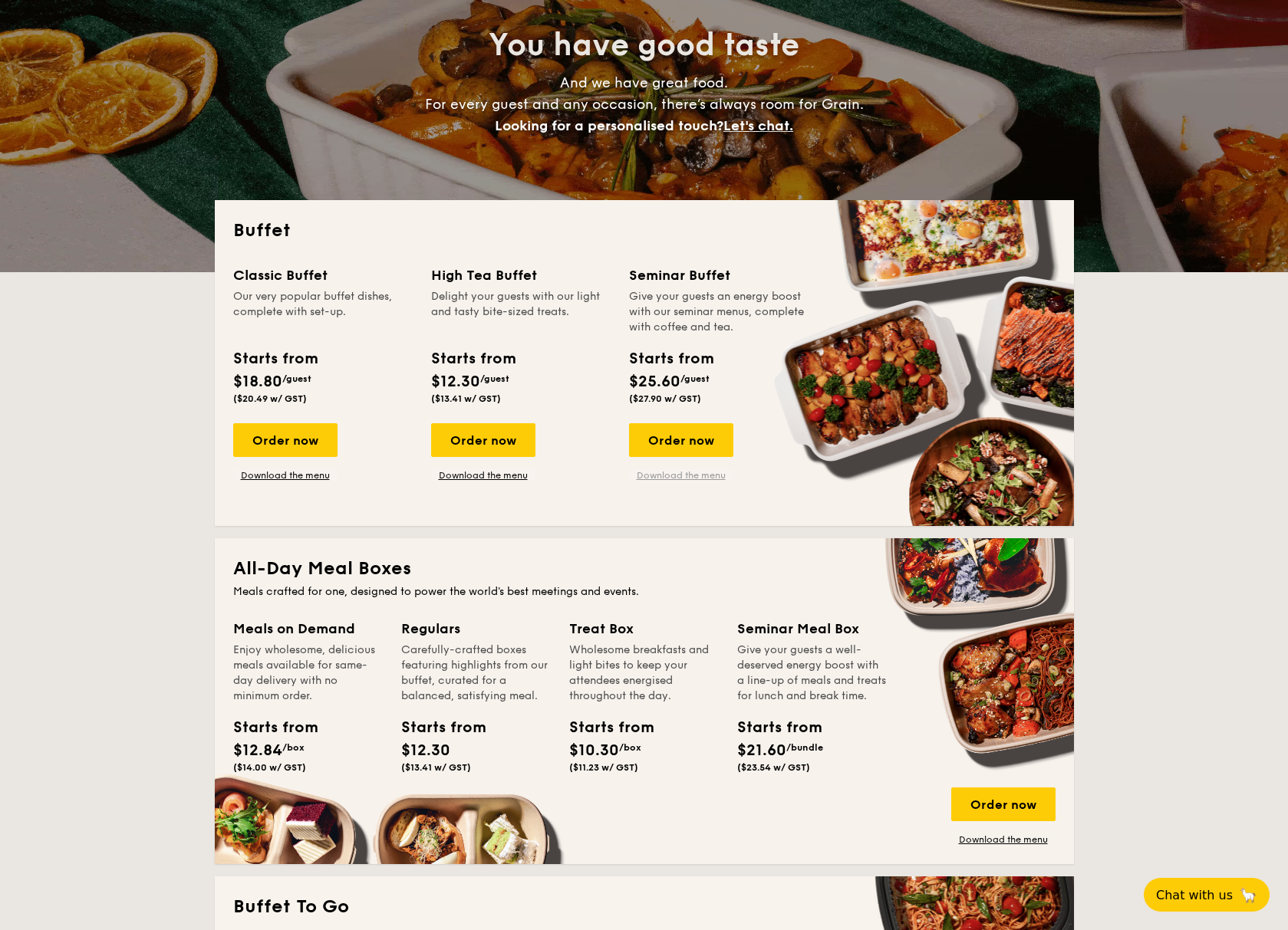
click at [691, 474] on link "Download the menu" at bounding box center [681, 475] width 105 height 12
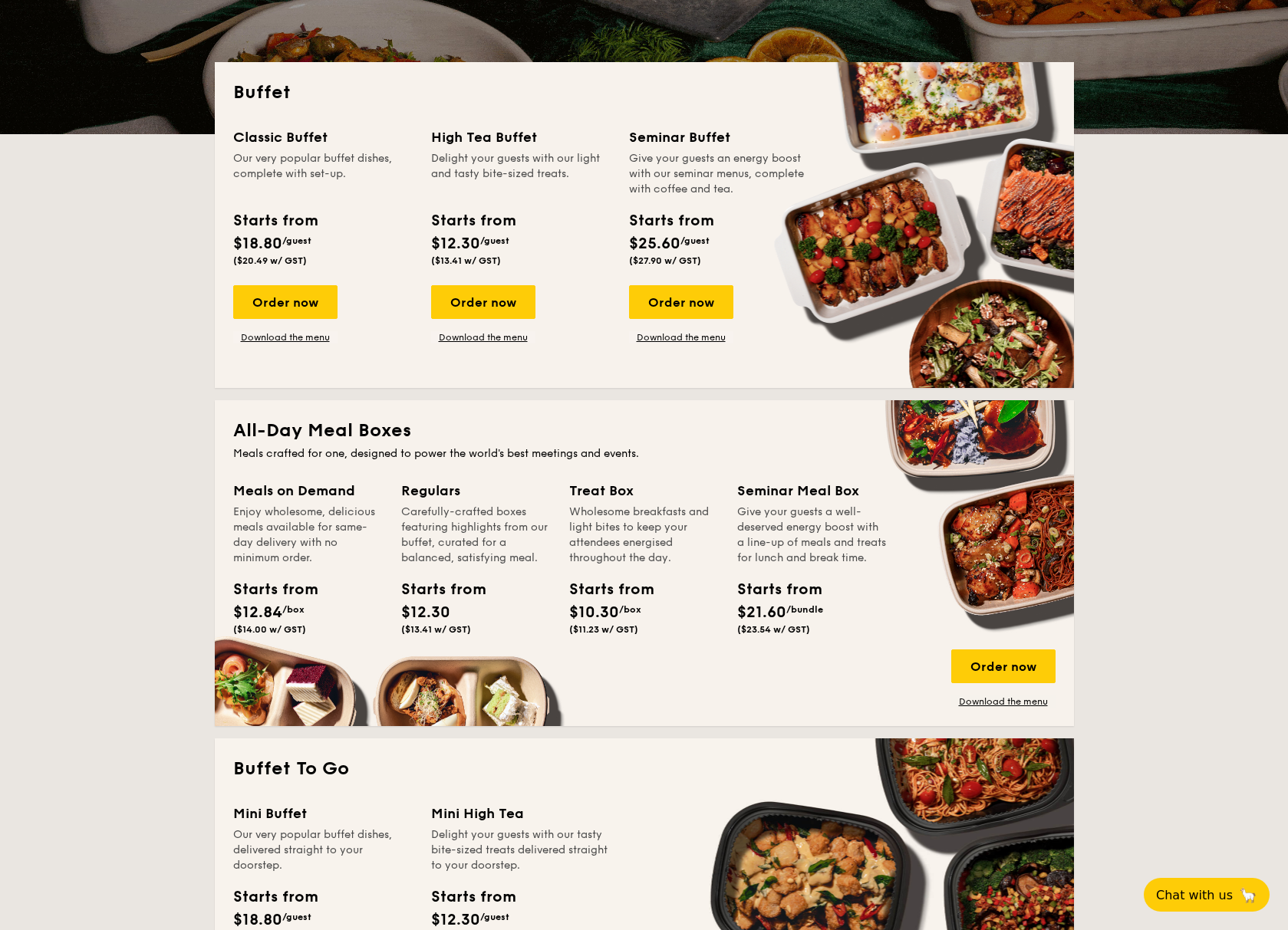
scroll to position [347, 0]
